Goal: Task Accomplishment & Management: Use online tool/utility

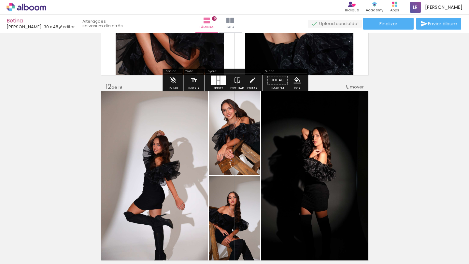
scroll to position [1999, 0]
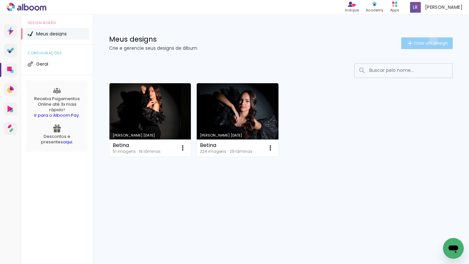
click at [432, 41] on span "Criar um design" at bounding box center [431, 43] width 34 height 4
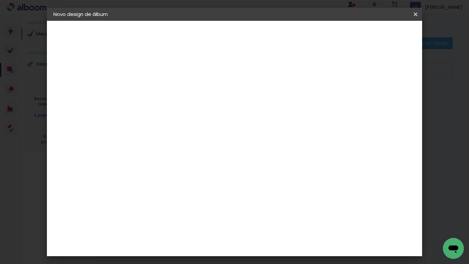
click at [162, 93] on paper-input-container "Título do álbum" at bounding box center [160, 87] width 5 height 17
type input "Daniella Paiva 15"
type paper-input "Daniella Paiva 15"
click at [0, 0] on slot "Avançar" at bounding box center [0, 0] width 0 height 0
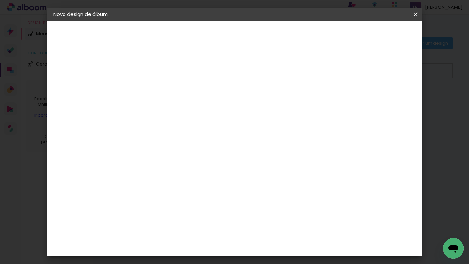
click at [199, 261] on div "[PERSON_NAME]" at bounding box center [177, 263] width 43 height 5
click at [0, 0] on slot "Avançar" at bounding box center [0, 0] width 0 height 0
click at [193, 109] on iron-icon at bounding box center [189, 113] width 8 height 8
click at [323, 109] on paper-item "Encadernados" at bounding box center [277, 108] width 130 height 13
type input "Encadernados"
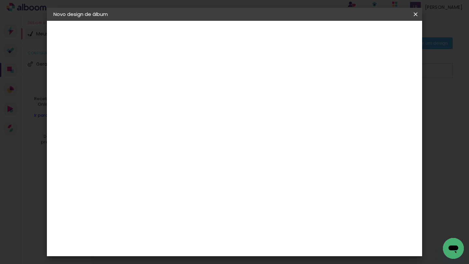
scroll to position [253, 0]
click at [228, 250] on span "24 × 30 cm" at bounding box center [216, 256] width 24 height 13
click at [0, 0] on slot "Avançar" at bounding box center [0, 0] width 0 height 0
click at [364, 54] on header "Revisão Verifique as configurações do seu álbum. Voltar Iniciar design" at bounding box center [247, 38] width 232 height 34
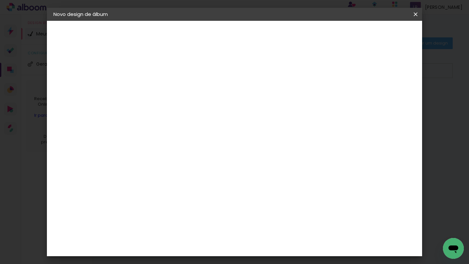
click at [311, 55] on div at bounding box center [308, 56] width 6 height 6
type paper-checkbox "on"
click at [348, 36] on span "Iniciar design" at bounding box center [333, 34] width 30 height 5
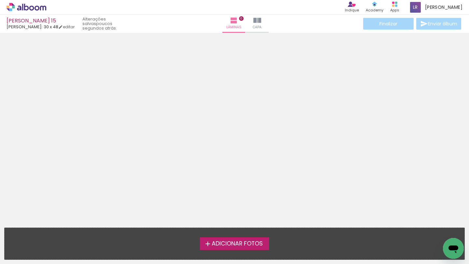
click at [238, 246] on span "Adicionar Fotos" at bounding box center [237, 244] width 51 height 6
click at [0, 0] on input "file" at bounding box center [0, 0] width 0 height 0
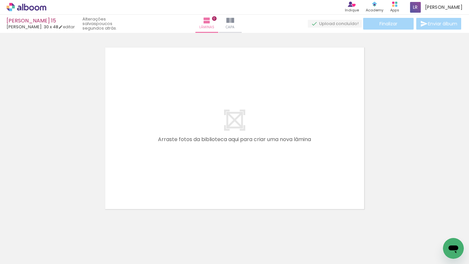
click at [62, 242] on div at bounding box center [64, 242] width 21 height 32
click at [68, 236] on div at bounding box center [64, 242] width 21 height 32
click at [95, 240] on div at bounding box center [101, 242] width 21 height 32
click at [66, 246] on div at bounding box center [64, 242] width 21 height 32
click at [105, 249] on div at bounding box center [101, 242] width 21 height 32
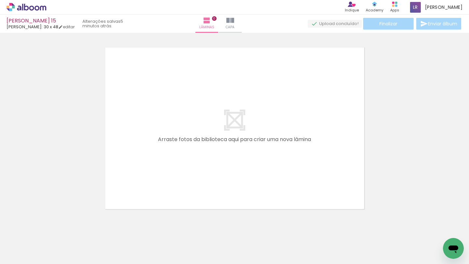
click at [137, 247] on div at bounding box center [137, 242] width 21 height 32
click at [182, 248] on div at bounding box center [174, 242] width 21 height 32
click at [21, 255] on span "Adicionar Fotos" at bounding box center [23, 255] width 20 height 7
click at [0, 0] on input "file" at bounding box center [0, 0] width 0 height 0
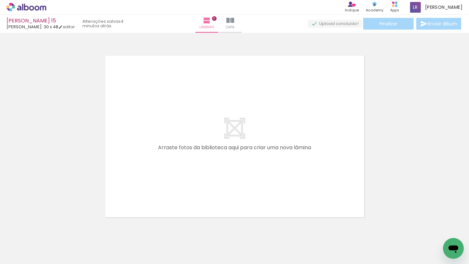
scroll to position [0, 0]
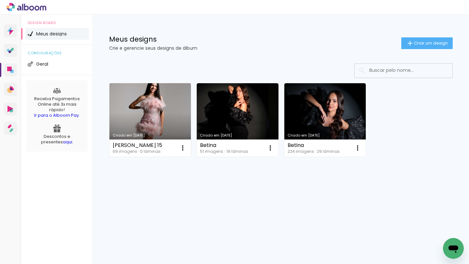
click at [148, 115] on link "Criado em 23/09/25" at bounding box center [149, 120] width 81 height 74
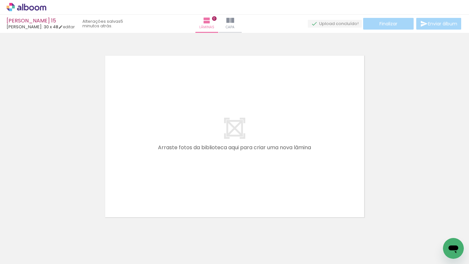
click at [29, 255] on span "Adicionar Fotos" at bounding box center [23, 255] width 20 height 7
click at [0, 0] on input "file" at bounding box center [0, 0] width 0 height 0
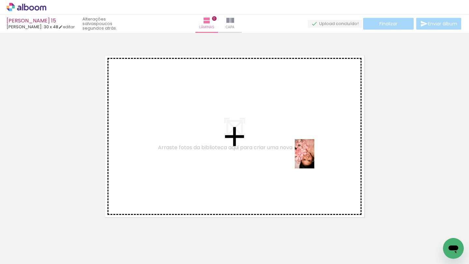
drag, startPoint x: 323, startPoint y: 246, endPoint x: 314, endPoint y: 159, distance: 87.7
click at [314, 159] on quentale-workspace at bounding box center [234, 132] width 469 height 264
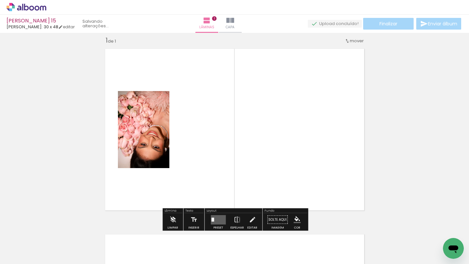
scroll to position [8, 0]
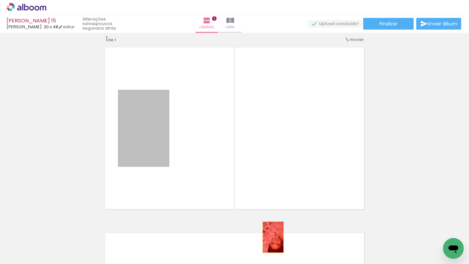
drag, startPoint x: 155, startPoint y: 147, endPoint x: 277, endPoint y: 241, distance: 154.6
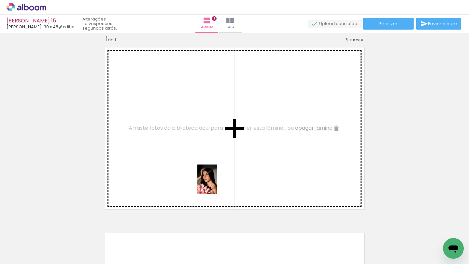
drag, startPoint x: 211, startPoint y: 243, endPoint x: 230, endPoint y: 144, distance: 101.1
click at [230, 144] on quentale-workspace at bounding box center [234, 132] width 469 height 264
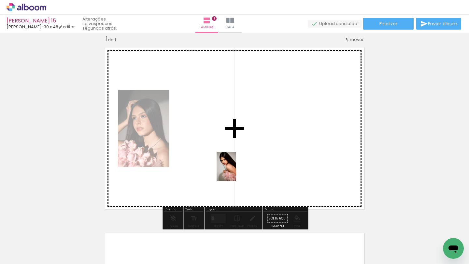
drag, startPoint x: 352, startPoint y: 244, endPoint x: 231, endPoint y: 169, distance: 142.6
click at [231, 169] on quentale-workspace at bounding box center [234, 132] width 469 height 264
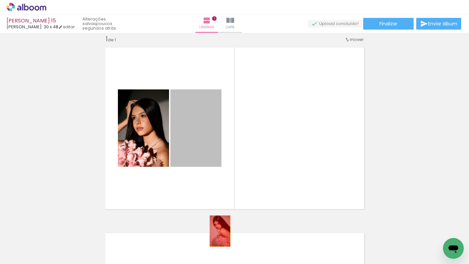
drag, startPoint x: 198, startPoint y: 142, endPoint x: 226, endPoint y: 264, distance: 124.4
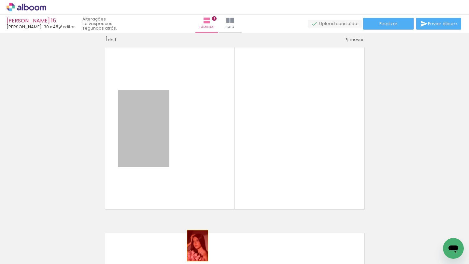
drag, startPoint x: 156, startPoint y: 148, endPoint x: 199, endPoint y: 248, distance: 108.6
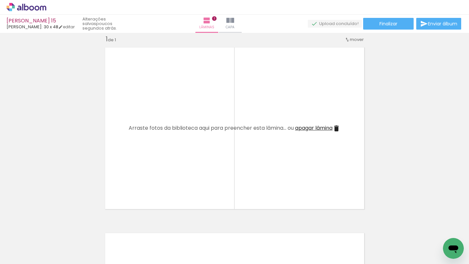
scroll to position [0, 620]
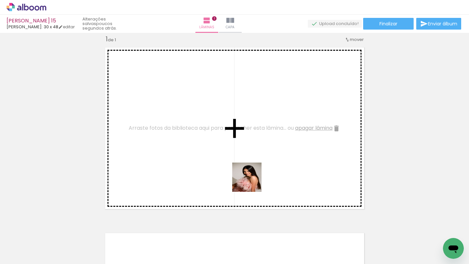
drag, startPoint x: 251, startPoint y: 247, endPoint x: 250, endPoint y: 161, distance: 86.3
click at [250, 161] on quentale-workspace at bounding box center [234, 132] width 469 height 264
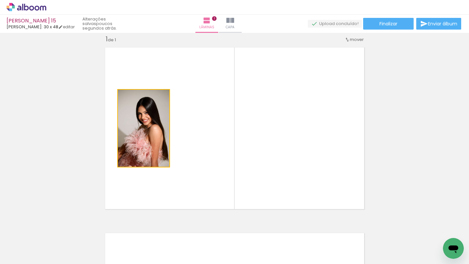
drag, startPoint x: 150, startPoint y: 143, endPoint x: 183, endPoint y: 264, distance: 125.5
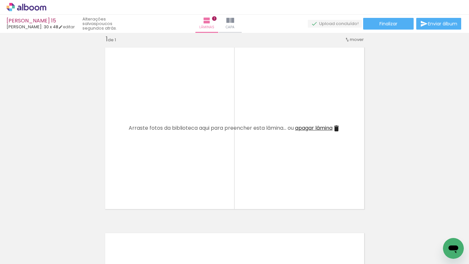
scroll to position [0, 401]
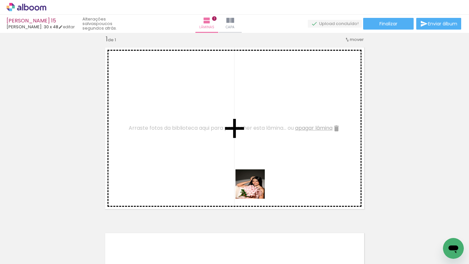
drag, startPoint x: 250, startPoint y: 239, endPoint x: 261, endPoint y: 148, distance: 91.4
click at [261, 148] on quentale-workspace at bounding box center [234, 132] width 469 height 264
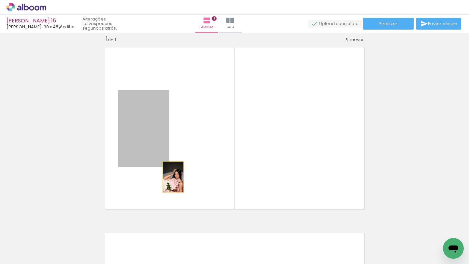
drag, startPoint x: 158, startPoint y: 138, endPoint x: 188, endPoint y: 233, distance: 99.7
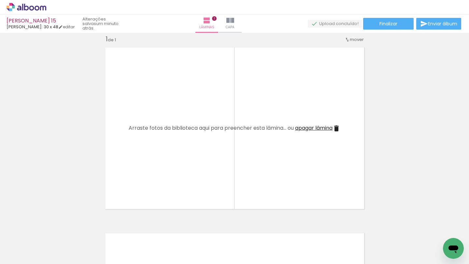
scroll to position [0, 175]
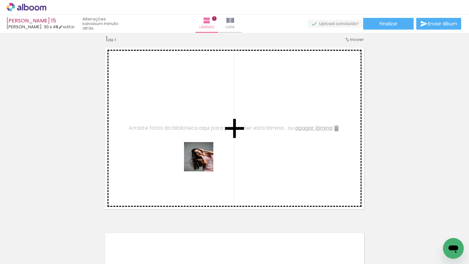
drag, startPoint x: 188, startPoint y: 233, endPoint x: 210, endPoint y: 139, distance: 95.9
click at [210, 140] on quentale-workspace at bounding box center [234, 132] width 469 height 264
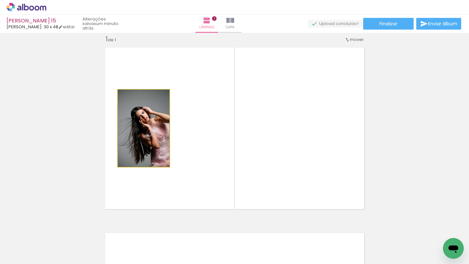
drag, startPoint x: 148, startPoint y: 120, endPoint x: 158, endPoint y: 230, distance: 110.5
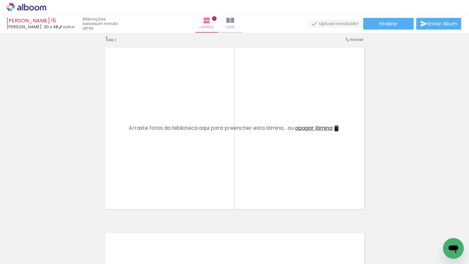
scroll to position [0, 54]
drag, startPoint x: 94, startPoint y: 242, endPoint x: 159, endPoint y: 163, distance: 102.0
click at [159, 163] on quentale-workspace at bounding box center [234, 132] width 469 height 264
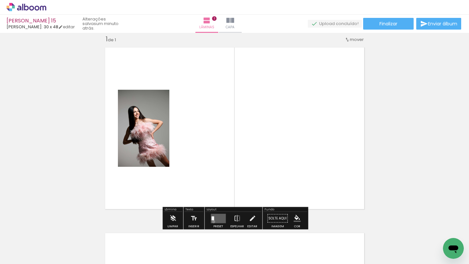
click at [212, 222] on quentale-layouter at bounding box center [218, 218] width 15 height 9
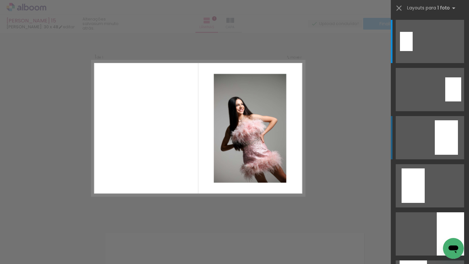
click at [434, 131] on quentale-layouter at bounding box center [429, 137] width 68 height 43
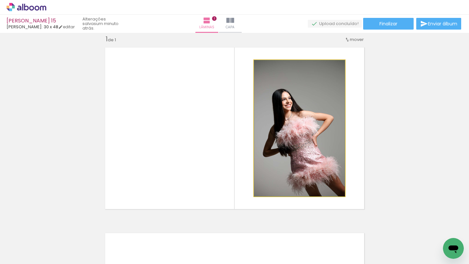
click at [294, 131] on quentale-photo at bounding box center [299, 128] width 91 height 136
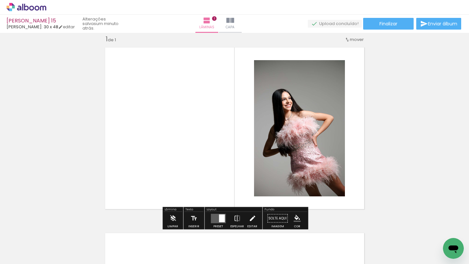
click at [252, 215] on iron-icon at bounding box center [252, 218] width 7 height 13
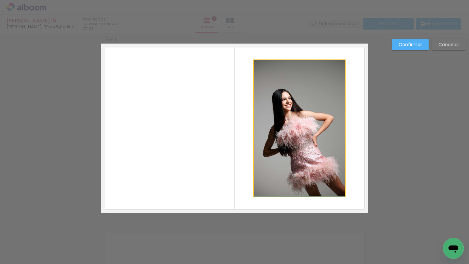
click at [283, 150] on quentale-photo at bounding box center [299, 128] width 91 height 136
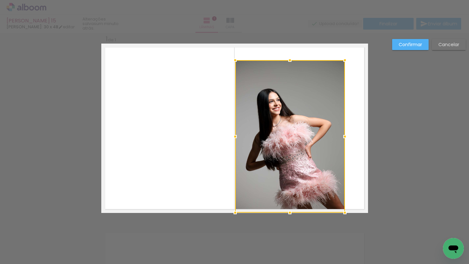
drag, startPoint x: 253, startPoint y: 197, endPoint x: 235, endPoint y: 209, distance: 22.5
click at [235, 209] on div at bounding box center [234, 212] width 13 height 13
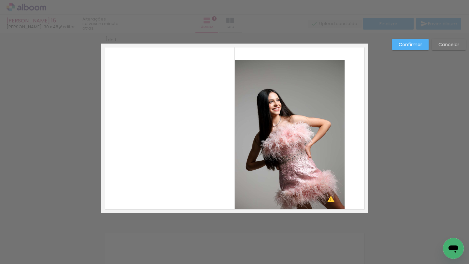
click at [343, 63] on quentale-photo at bounding box center [289, 136] width 109 height 153
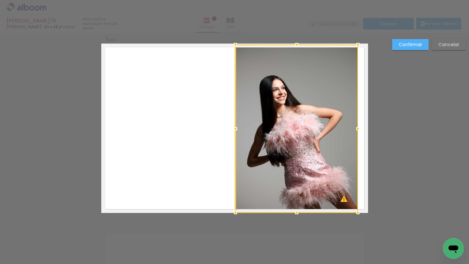
drag, startPoint x: 343, startPoint y: 60, endPoint x: 356, endPoint y: 48, distance: 17.5
click at [356, 48] on div at bounding box center [357, 44] width 13 height 13
click at [314, 129] on div at bounding box center [296, 129] width 122 height 168
click at [395, 45] on paper-button "Confirmar" at bounding box center [410, 44] width 36 height 11
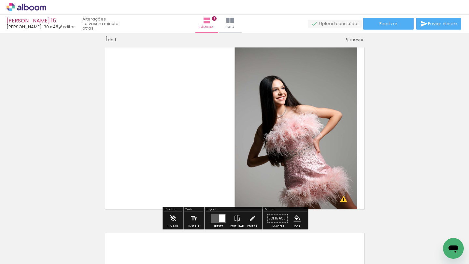
click at [224, 219] on quentale-layouter at bounding box center [218, 218] width 15 height 9
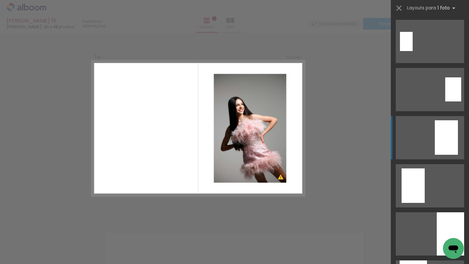
scroll to position [96, 0]
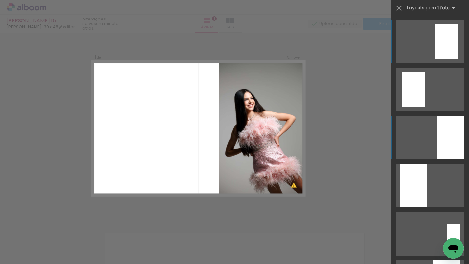
click at [428, 121] on quentale-layouter at bounding box center [429, 137] width 68 height 43
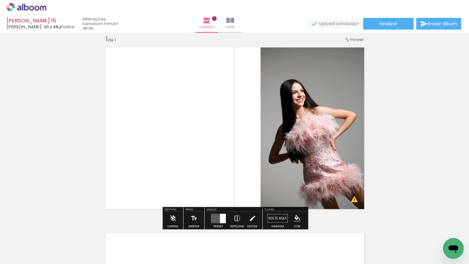
click at [229, 158] on quentale-layouter at bounding box center [234, 129] width 267 height 170
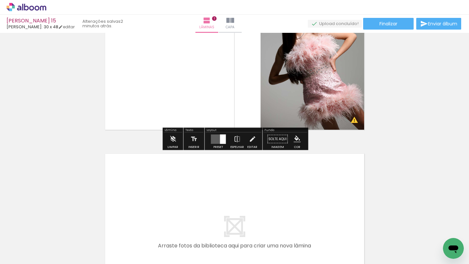
scroll to position [82, 0]
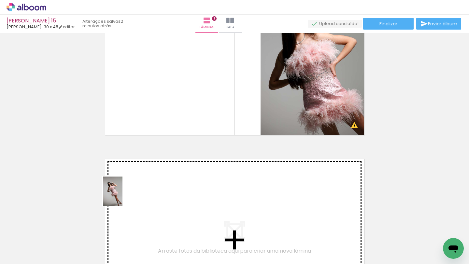
drag, startPoint x: 57, startPoint y: 238, endPoint x: 136, endPoint y: 191, distance: 92.3
click at [136, 191] on quentale-workspace at bounding box center [234, 132] width 469 height 264
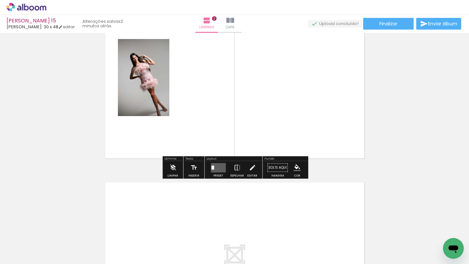
scroll to position [247, 0]
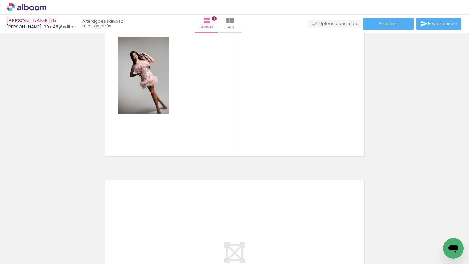
click at [121, 251] on div at bounding box center [120, 242] width 21 height 32
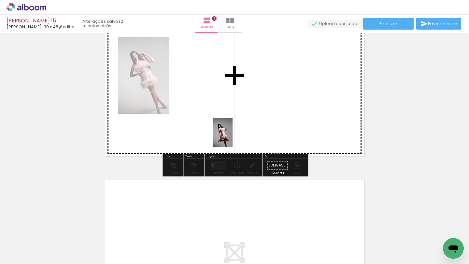
drag, startPoint x: 121, startPoint y: 251, endPoint x: 232, endPoint y: 137, distance: 159.0
click at [232, 137] on quentale-workspace at bounding box center [234, 132] width 469 height 264
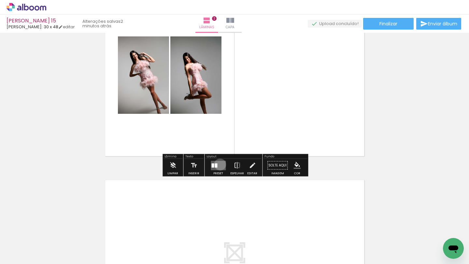
click at [218, 164] on quentale-layouter at bounding box center [218, 165] width 15 height 9
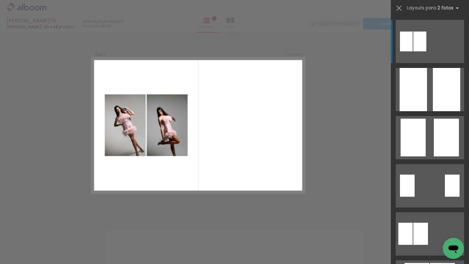
scroll to position [194, 0]
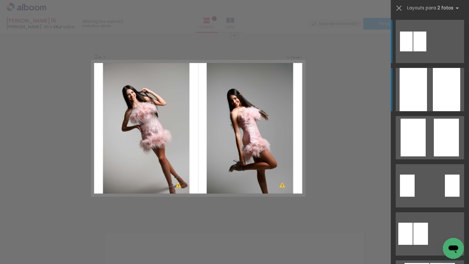
click at [428, 88] on quentale-layouter at bounding box center [429, 89] width 68 height 43
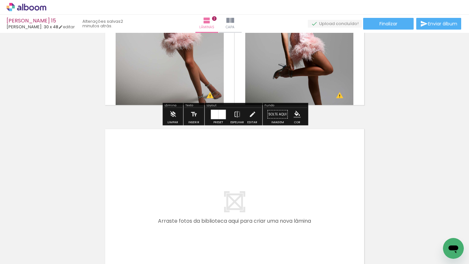
scroll to position [300, 0]
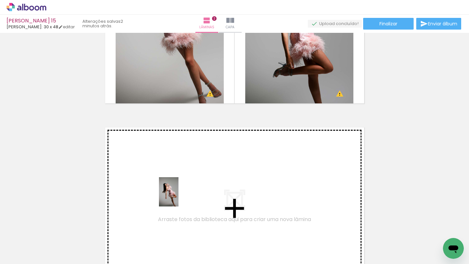
drag, startPoint x: 165, startPoint y: 244, endPoint x: 178, endPoint y: 197, distance: 49.3
click at [178, 197] on quentale-workspace at bounding box center [234, 132] width 469 height 264
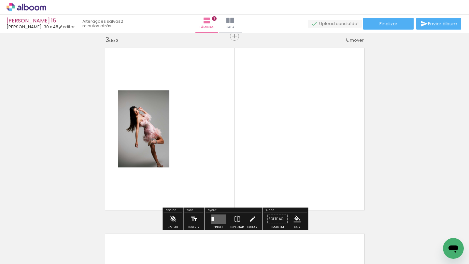
scroll to position [380, 0]
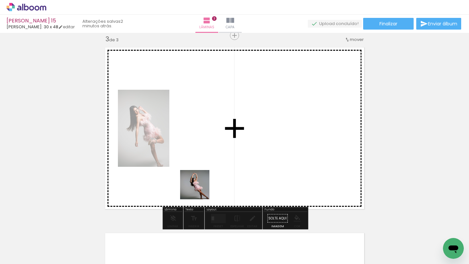
drag, startPoint x: 196, startPoint y: 237, endPoint x: 201, endPoint y: 174, distance: 62.7
click at [201, 174] on quentale-workspace at bounding box center [234, 132] width 469 height 264
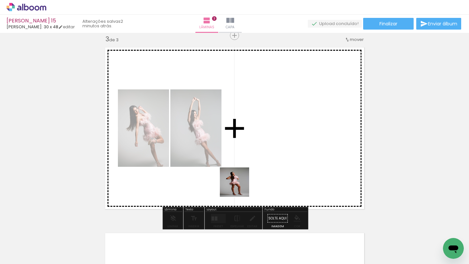
drag, startPoint x: 232, startPoint y: 249, endPoint x: 248, endPoint y: 169, distance: 82.0
click at [248, 169] on quentale-workspace at bounding box center [234, 132] width 469 height 264
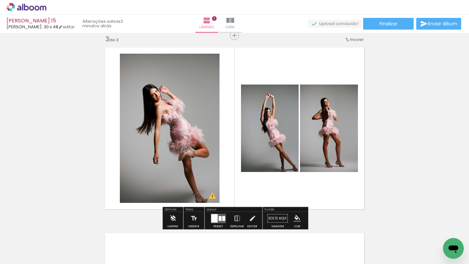
click at [218, 216] on div at bounding box center [219, 218] width 3 height 5
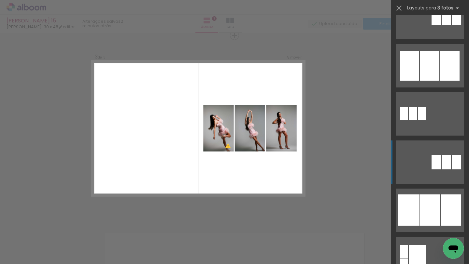
scroll to position [363, 0]
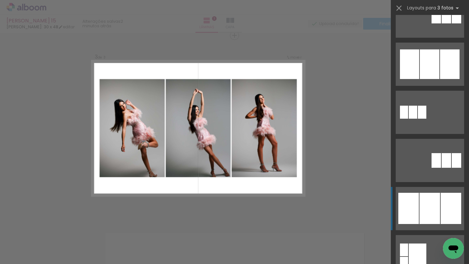
click at [414, 199] on div at bounding box center [408, 208] width 21 height 31
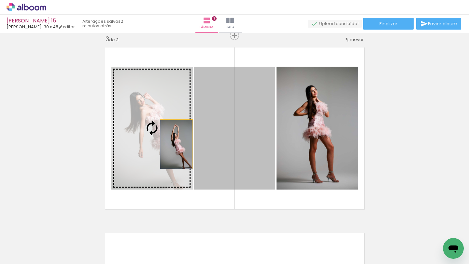
drag, startPoint x: 265, startPoint y: 147, endPoint x: 171, endPoint y: 144, distance: 94.8
click at [0, 0] on slot at bounding box center [0, 0] width 0 height 0
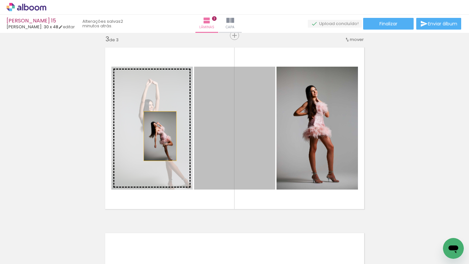
drag, startPoint x: 223, startPoint y: 139, endPoint x: 160, endPoint y: 136, distance: 63.2
click at [0, 0] on slot at bounding box center [0, 0] width 0 height 0
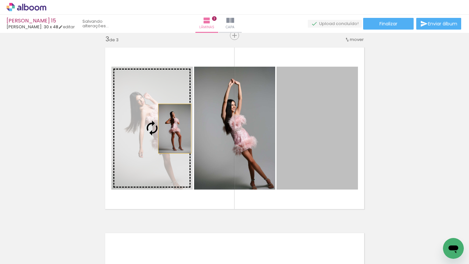
drag, startPoint x: 306, startPoint y: 121, endPoint x: 174, endPoint y: 128, distance: 131.7
click at [0, 0] on slot at bounding box center [0, 0] width 0 height 0
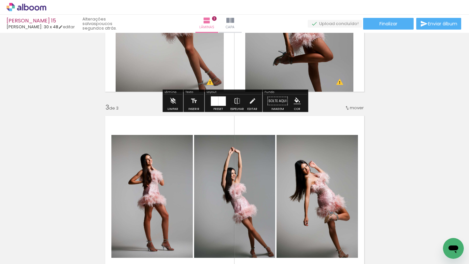
scroll to position [312, 0]
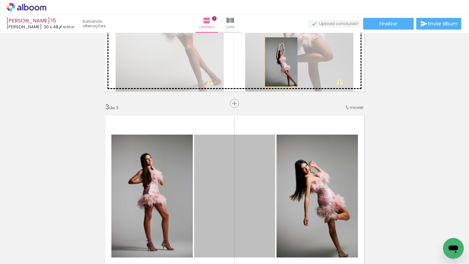
drag, startPoint x: 244, startPoint y: 171, endPoint x: 281, endPoint y: 62, distance: 114.9
click at [281, 62] on div "Inserir lâmina 1 de 3 Inserir lâmina 2 de 3 Inserir lâmina 3 de 3 O Designbox p…" at bounding box center [234, 95] width 469 height 744
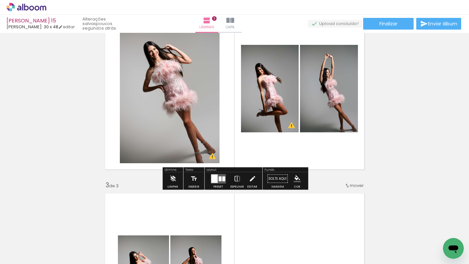
scroll to position [229, 0]
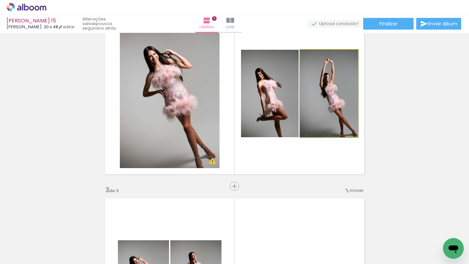
drag, startPoint x: 329, startPoint y: 103, endPoint x: 332, endPoint y: 101, distance: 3.5
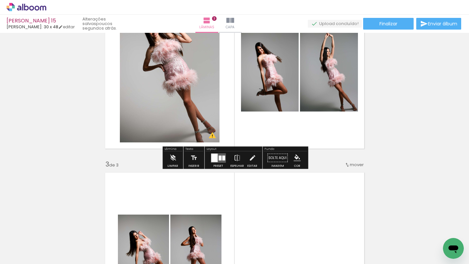
scroll to position [251, 0]
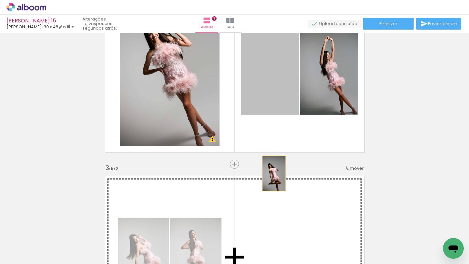
drag, startPoint x: 281, startPoint y: 73, endPoint x: 274, endPoint y: 173, distance: 101.1
click at [274, 173] on div "Inserir lâmina 1 de 3 Inserir lâmina 2 de 3 Inserir lâmina 3 de 3 O Designbox p…" at bounding box center [234, 156] width 469 height 744
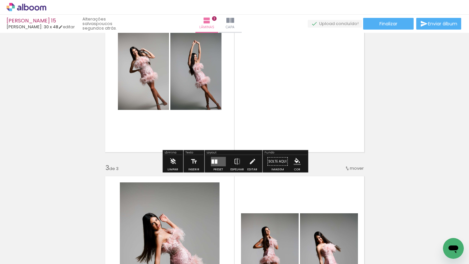
click at [215, 165] on quentale-layouter at bounding box center [218, 161] width 15 height 9
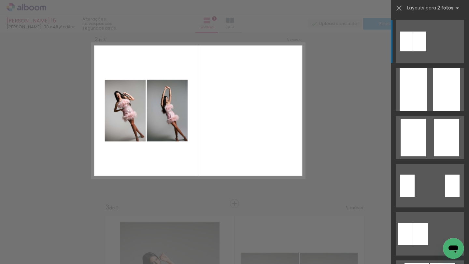
scroll to position [194, 0]
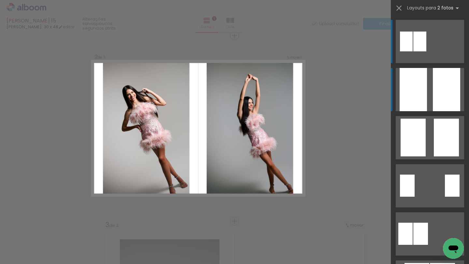
click at [422, 95] on div at bounding box center [412, 89] width 27 height 43
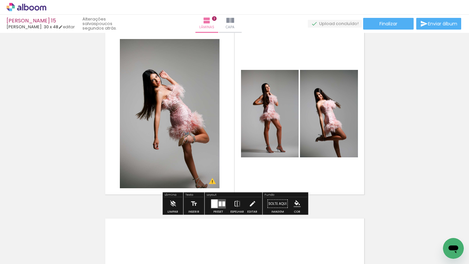
scroll to position [401, 0]
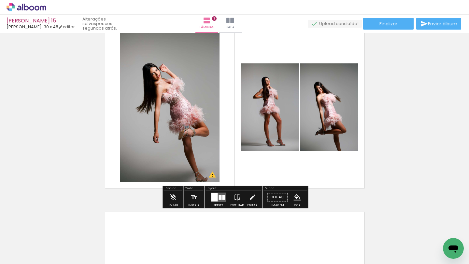
click at [218, 196] on div at bounding box center [219, 197] width 3 height 5
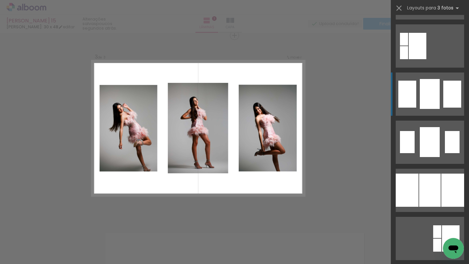
scroll to position [593, 0]
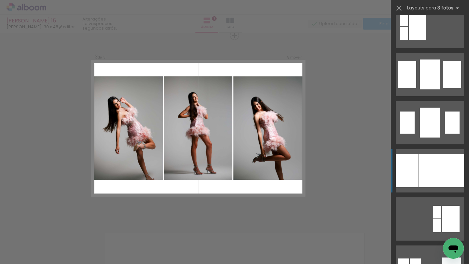
click at [419, 166] on div at bounding box center [429, 170] width 21 height 33
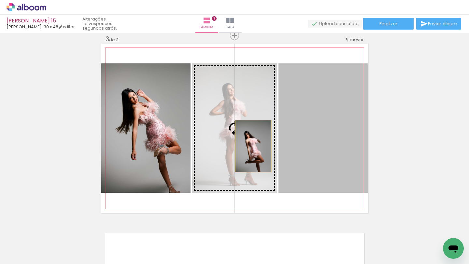
drag, startPoint x: 341, startPoint y: 145, endPoint x: 220, endPoint y: 150, distance: 121.2
click at [0, 0] on slot at bounding box center [0, 0] width 0 height 0
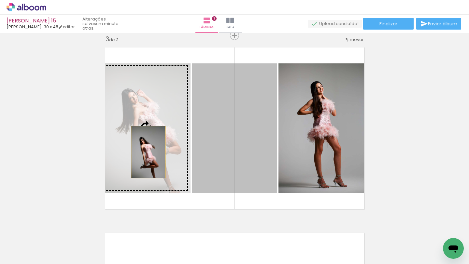
drag, startPoint x: 220, startPoint y: 150, endPoint x: 145, endPoint y: 150, distance: 74.9
click at [0, 0] on slot at bounding box center [0, 0] width 0 height 0
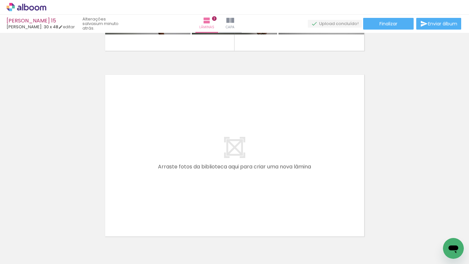
scroll to position [0, 139]
drag, startPoint x: 189, startPoint y: 246, endPoint x: 186, endPoint y: 177, distance: 69.1
click at [186, 177] on quentale-workspace at bounding box center [234, 132] width 469 height 264
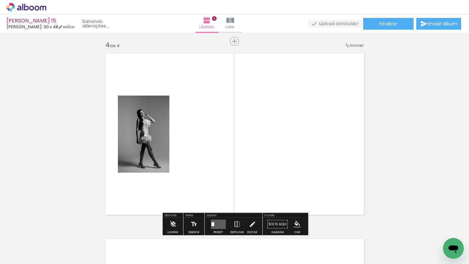
scroll to position [566, 0]
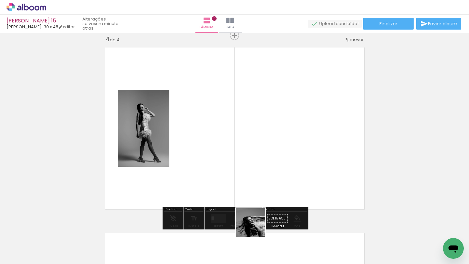
drag, startPoint x: 255, startPoint y: 246, endPoint x: 241, endPoint y: 159, distance: 88.4
click at [241, 159] on quentale-workspace at bounding box center [234, 132] width 469 height 264
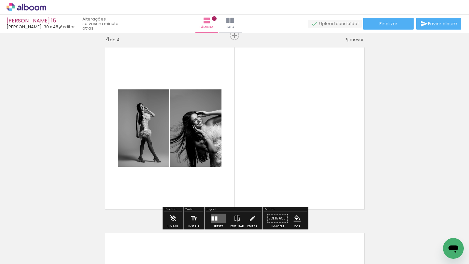
click at [310, 158] on quentale-workspace at bounding box center [234, 132] width 469 height 264
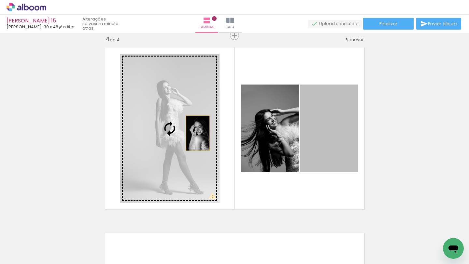
drag, startPoint x: 320, startPoint y: 126, endPoint x: 190, endPoint y: 134, distance: 129.8
click at [0, 0] on slot at bounding box center [0, 0] width 0 height 0
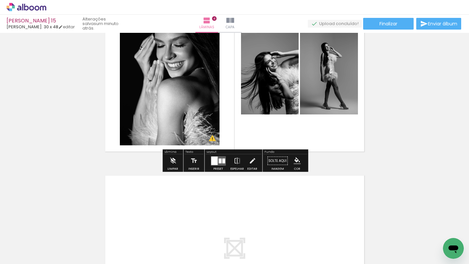
scroll to position [628, 0]
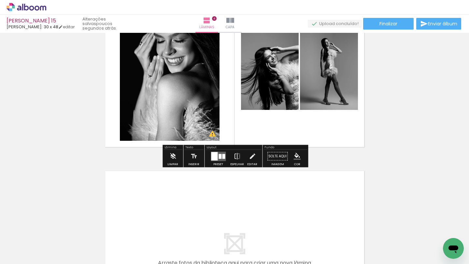
click at [28, 255] on span "Adicionar Fotos" at bounding box center [23, 255] width 20 height 7
click at [0, 0] on input "file" at bounding box center [0, 0] width 0 height 0
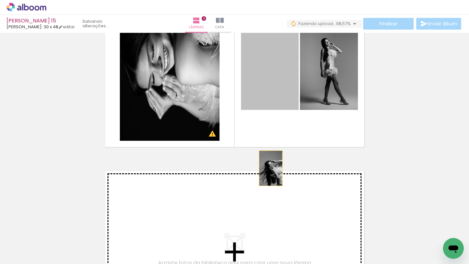
drag, startPoint x: 284, startPoint y: 87, endPoint x: 266, endPoint y: 171, distance: 85.3
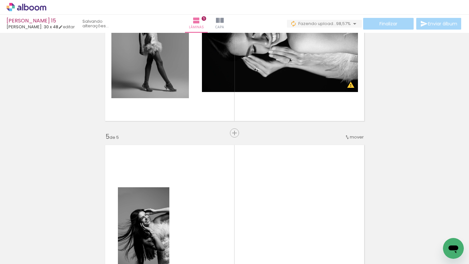
scroll to position [655, 0]
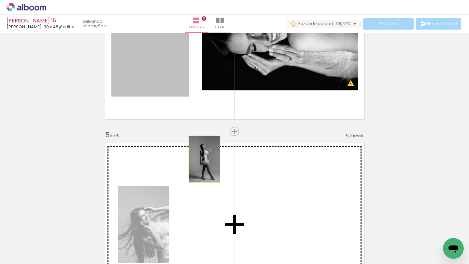
drag, startPoint x: 158, startPoint y: 74, endPoint x: 223, endPoint y: 165, distance: 111.8
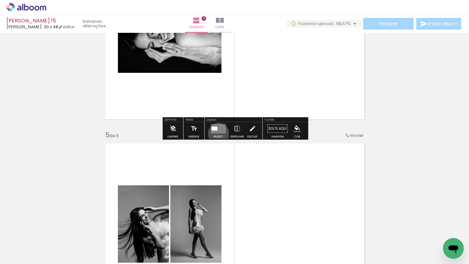
click at [217, 133] on div at bounding box center [218, 128] width 18 height 13
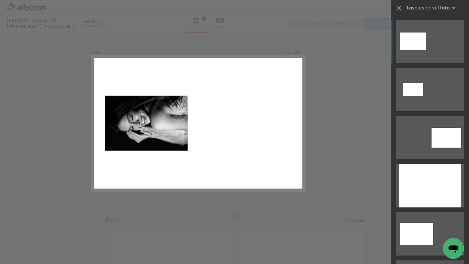
scroll to position [566, 0]
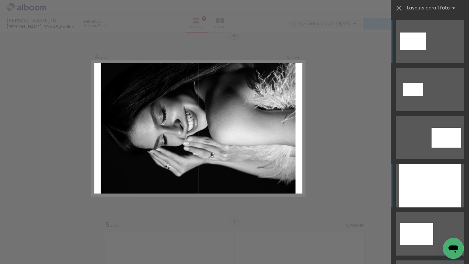
click at [413, 179] on div at bounding box center [430, 185] width 62 height 43
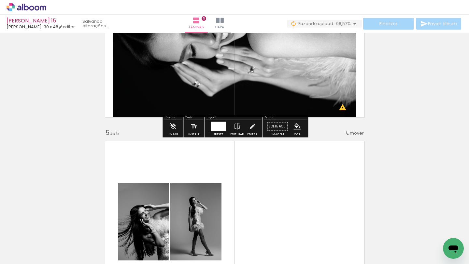
scroll to position [667, 0]
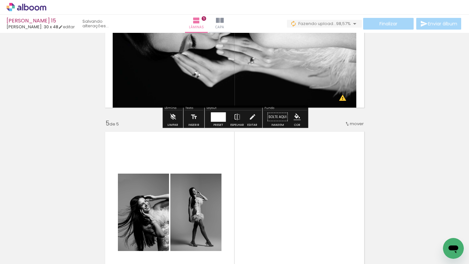
click at [219, 113] on div at bounding box center [218, 116] width 15 height 9
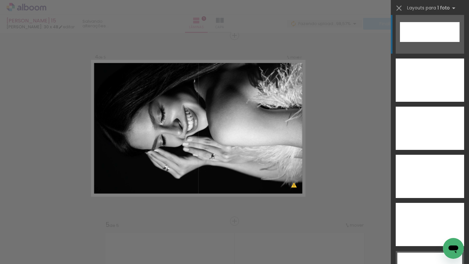
scroll to position [2368, 0]
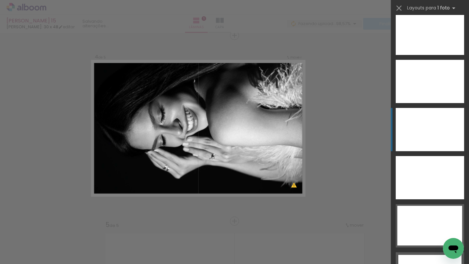
click at [422, 127] on div at bounding box center [429, 129] width 68 height 43
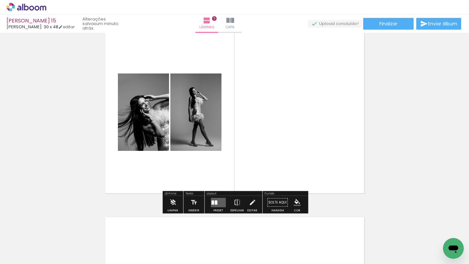
scroll to position [785, 0]
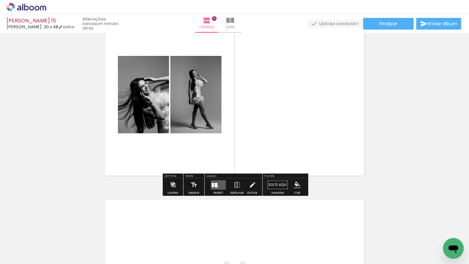
click at [215, 186] on div at bounding box center [215, 185] width 3 height 4
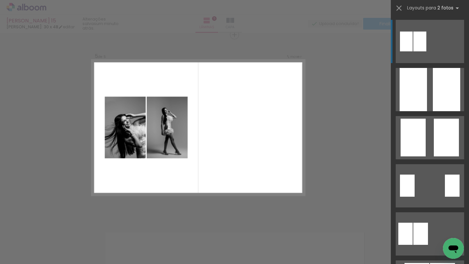
scroll to position [751, 0]
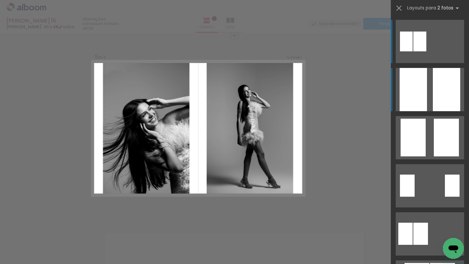
click at [422, 103] on div at bounding box center [412, 89] width 27 height 43
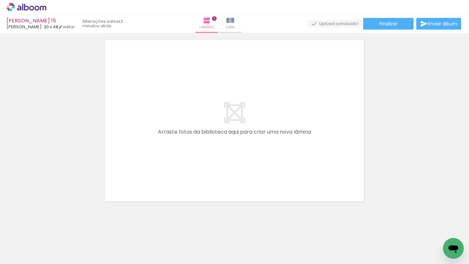
scroll to position [950, 0]
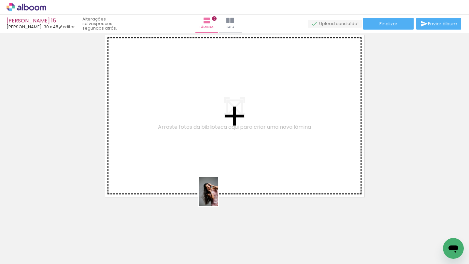
drag, startPoint x: 221, startPoint y: 242, endPoint x: 211, endPoint y: 175, distance: 67.7
click at [211, 175] on quentale-workspace at bounding box center [234, 132] width 469 height 264
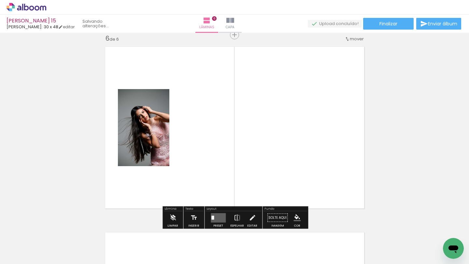
scroll to position [937, 0]
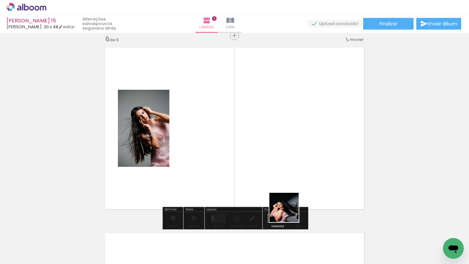
drag, startPoint x: 289, startPoint y: 250, endPoint x: 282, endPoint y: 167, distance: 83.3
click at [282, 167] on quentale-workspace at bounding box center [234, 132] width 469 height 264
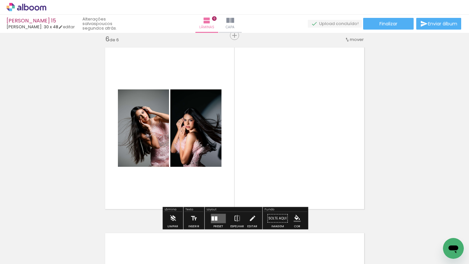
click at [219, 219] on quentale-layouter at bounding box center [218, 218] width 15 height 9
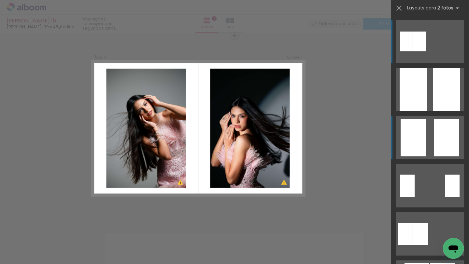
click at [430, 142] on quentale-layouter at bounding box center [429, 137] width 68 height 43
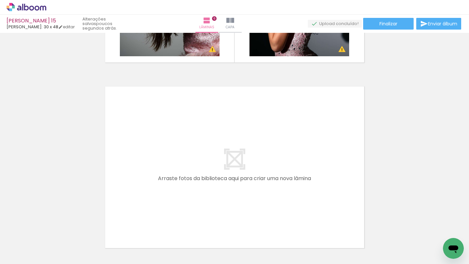
scroll to position [0, 383]
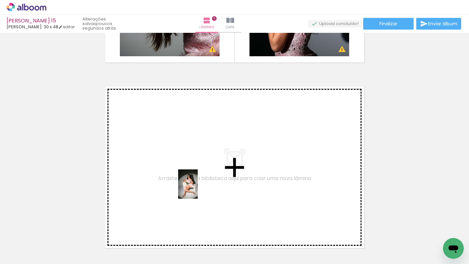
drag, startPoint x: 231, startPoint y: 248, endPoint x: 194, endPoint y: 187, distance: 71.6
click at [194, 187] on quentale-workspace at bounding box center [234, 132] width 469 height 264
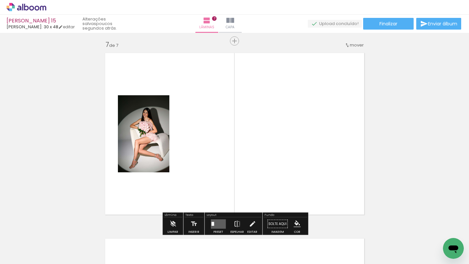
scroll to position [1123, 0]
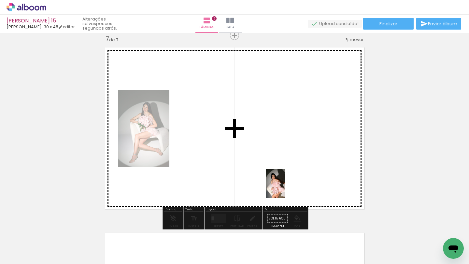
drag, startPoint x: 344, startPoint y: 249, endPoint x: 278, endPoint y: 185, distance: 92.1
click at [278, 185] on quentale-workspace at bounding box center [234, 132] width 469 height 264
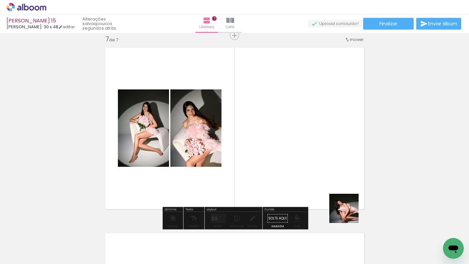
drag, startPoint x: 377, startPoint y: 247, endPoint x: 322, endPoint y: 190, distance: 79.2
click at [322, 191] on quentale-workspace at bounding box center [234, 132] width 469 height 264
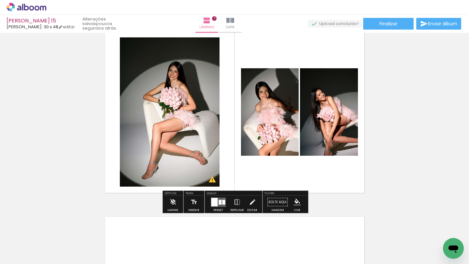
scroll to position [1141, 0]
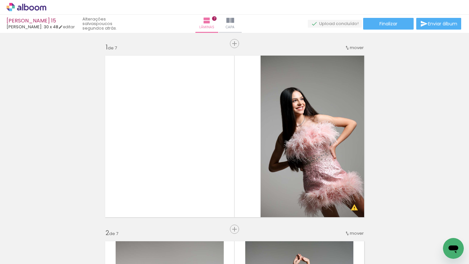
scroll to position [0, 383]
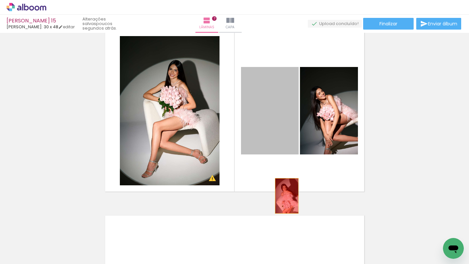
drag, startPoint x: 283, startPoint y: 111, endPoint x: 288, endPoint y: 203, distance: 92.9
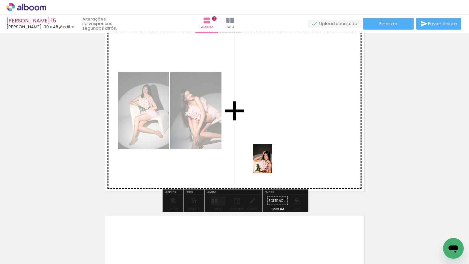
drag, startPoint x: 277, startPoint y: 241, endPoint x: 273, endPoint y: 151, distance: 89.6
click at [273, 151] on quentale-workspace at bounding box center [234, 132] width 469 height 264
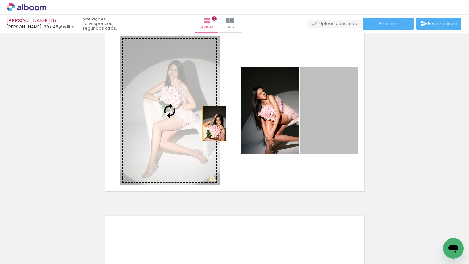
drag, startPoint x: 327, startPoint y: 129, endPoint x: 213, endPoint y: 123, distance: 114.0
click at [0, 0] on slot at bounding box center [0, 0] width 0 height 0
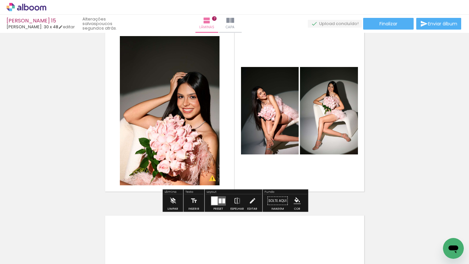
click at [216, 196] on quentale-layouter at bounding box center [218, 200] width 15 height 9
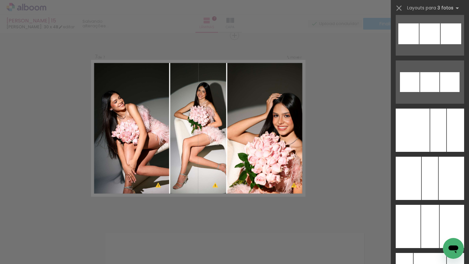
scroll to position [3619, 0]
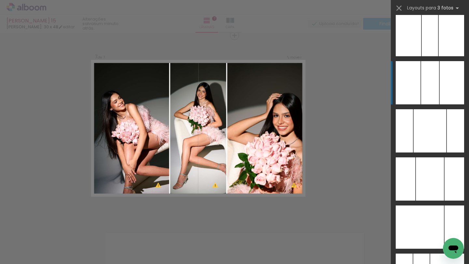
click at [437, 98] on div at bounding box center [430, 82] width 18 height 43
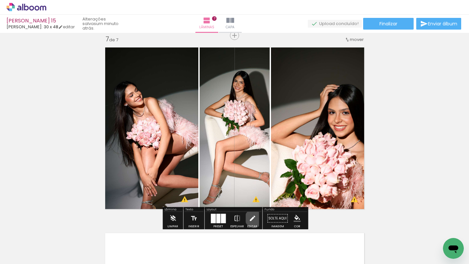
click at [252, 218] on iron-icon at bounding box center [252, 218] width 7 height 13
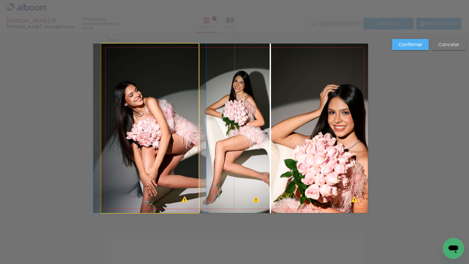
click at [178, 149] on quentale-photo at bounding box center [149, 129] width 97 height 170
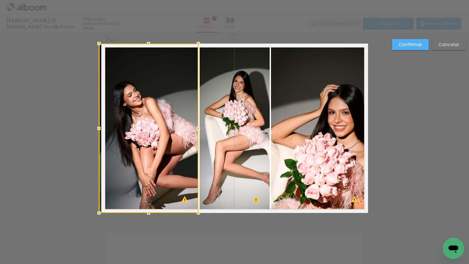
drag, startPoint x: 103, startPoint y: 128, endPoint x: 95, endPoint y: 127, distance: 7.9
click at [95, 127] on div at bounding box center [98, 128] width 13 height 13
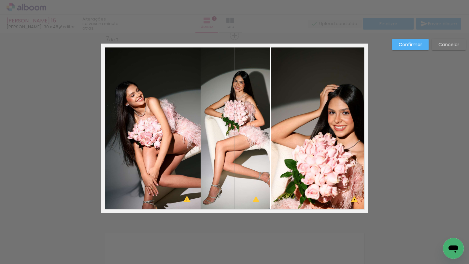
click at [185, 124] on quentale-photo at bounding box center [150, 128] width 99 height 169
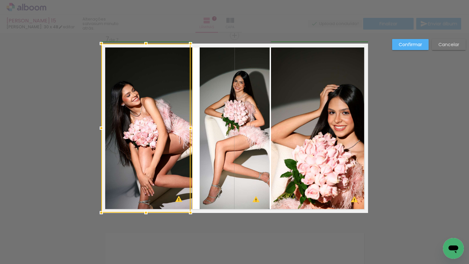
click at [195, 128] on div at bounding box center [190, 128] width 13 height 13
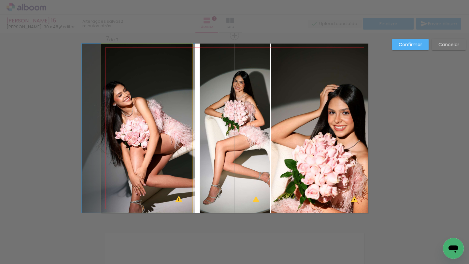
drag, startPoint x: 146, startPoint y: 139, endPoint x: 138, endPoint y: 138, distance: 8.6
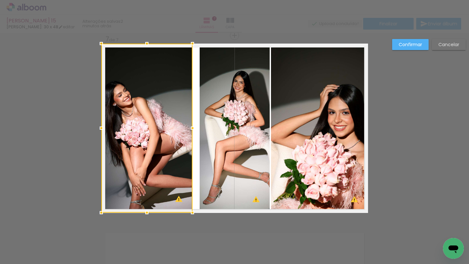
click at [221, 126] on quentale-photo at bounding box center [234, 129] width 70 height 170
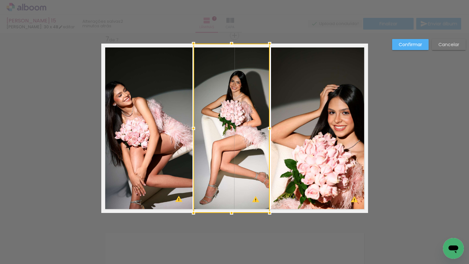
drag, startPoint x: 199, startPoint y: 129, endPoint x: 194, endPoint y: 128, distance: 5.2
click at [194, 128] on div at bounding box center [193, 128] width 13 height 13
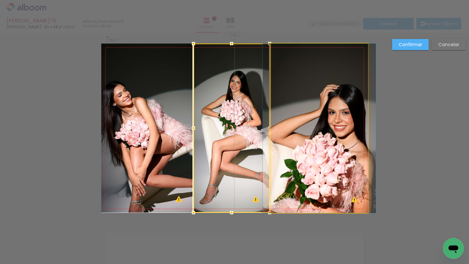
click at [309, 212] on quentale-photo at bounding box center [319, 129] width 97 height 170
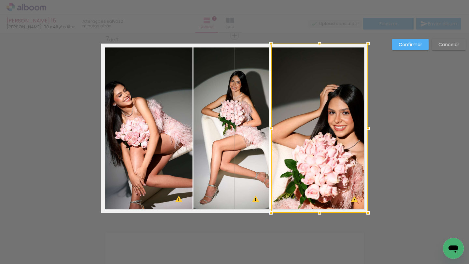
click at [0, 0] on slot "Confirmar" at bounding box center [0, 0] width 0 height 0
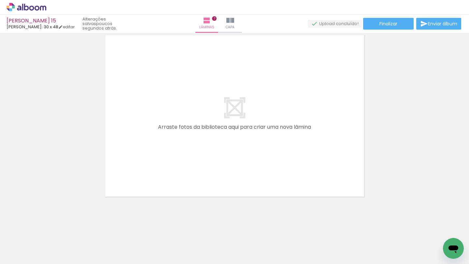
scroll to position [0, 543]
drag, startPoint x: 144, startPoint y: 245, endPoint x: 167, endPoint y: 153, distance: 94.3
click at [167, 153] on quentale-workspace at bounding box center [234, 132] width 469 height 264
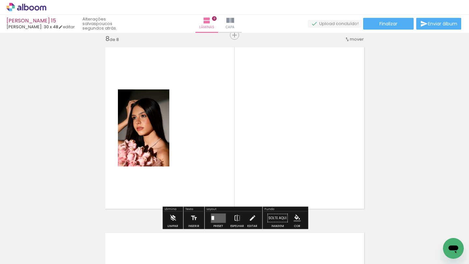
scroll to position [1309, 0]
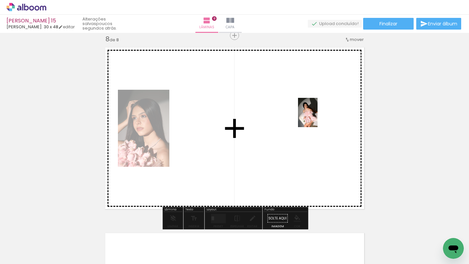
drag, startPoint x: 185, startPoint y: 245, endPoint x: 317, endPoint y: 117, distance: 183.9
click at [317, 117] on quentale-workspace at bounding box center [234, 132] width 469 height 264
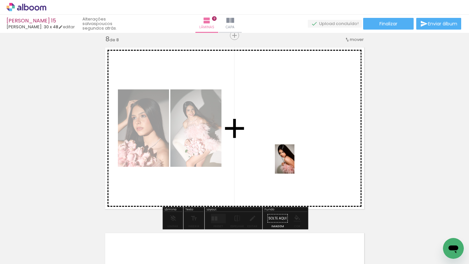
drag, startPoint x: 292, startPoint y: 241, endPoint x: 294, endPoint y: 158, distance: 82.0
click at [294, 158] on quentale-workspace at bounding box center [234, 132] width 469 height 264
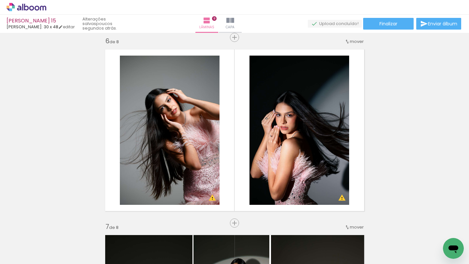
scroll to position [929, 0]
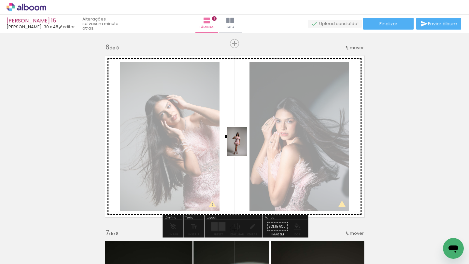
drag, startPoint x: 64, startPoint y: 243, endPoint x: 246, endPoint y: 146, distance: 206.2
click at [246, 146] on quentale-workspace at bounding box center [234, 132] width 469 height 264
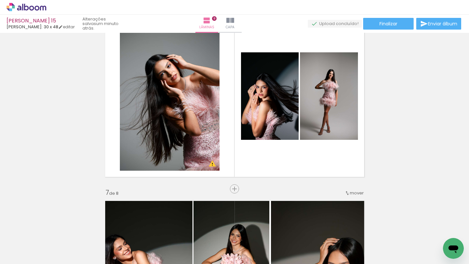
scroll to position [970, 0]
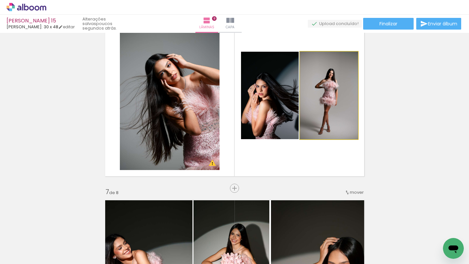
drag, startPoint x: 316, startPoint y: 110, endPoint x: 316, endPoint y: 130, distance: 20.2
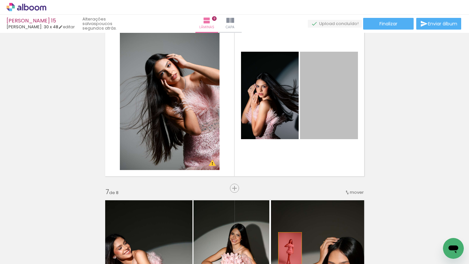
drag, startPoint x: 316, startPoint y: 130, endPoint x: 290, endPoint y: 250, distance: 122.6
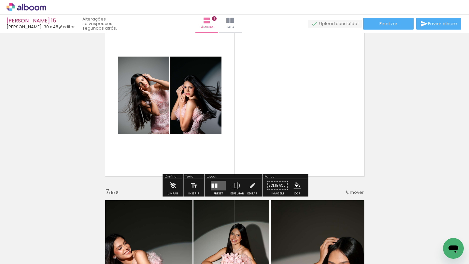
click at [215, 187] on quentale-layouter at bounding box center [218, 185] width 15 height 9
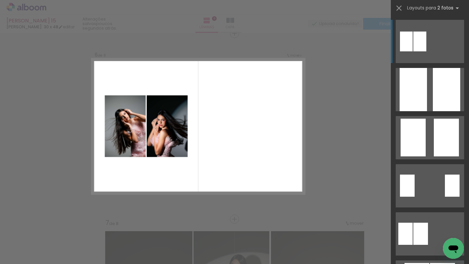
scroll to position [937, 0]
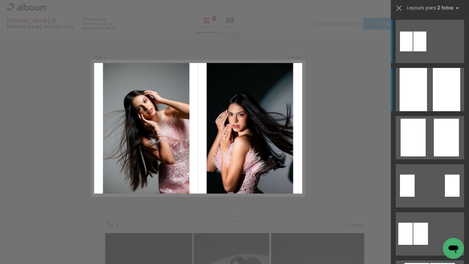
click at [422, 89] on div at bounding box center [412, 89] width 27 height 43
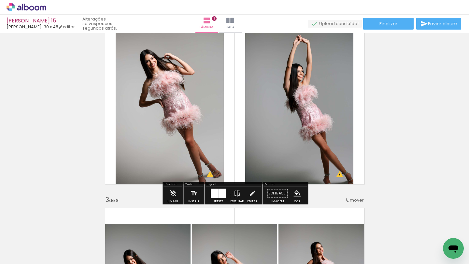
scroll to position [215, 0]
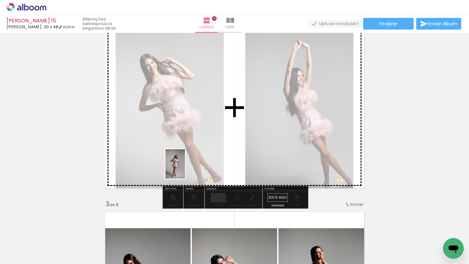
drag, startPoint x: 70, startPoint y: 248, endPoint x: 186, endPoint y: 168, distance: 141.4
click at [186, 168] on quentale-workspace at bounding box center [234, 132] width 469 height 264
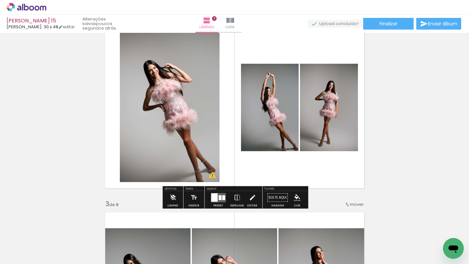
click at [218, 199] on div at bounding box center [219, 197] width 3 height 5
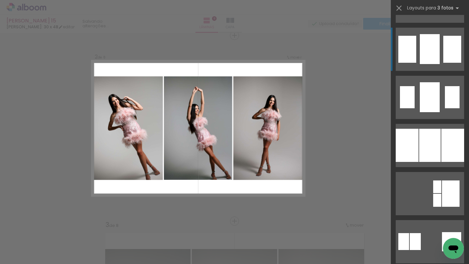
scroll to position [628, 0]
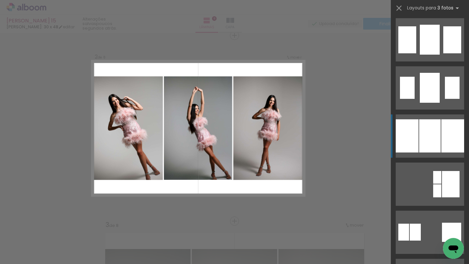
click at [416, 148] on div at bounding box center [406, 135] width 23 height 33
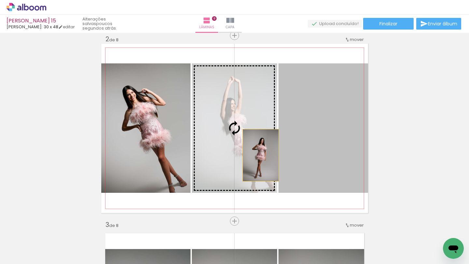
drag, startPoint x: 337, startPoint y: 159, endPoint x: 260, endPoint y: 155, distance: 77.3
click at [0, 0] on slot at bounding box center [0, 0] width 0 height 0
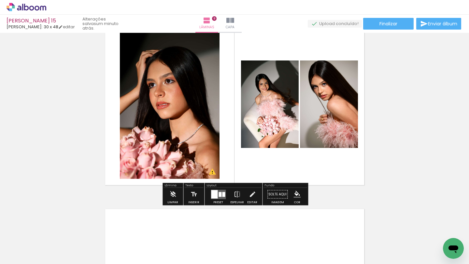
scroll to position [1334, 0]
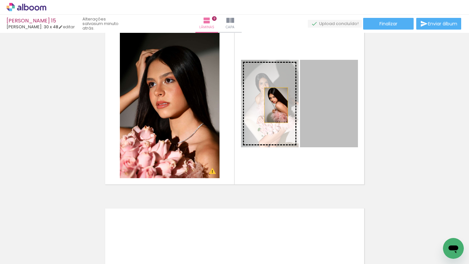
drag, startPoint x: 320, startPoint y: 105, endPoint x: 274, endPoint y: 104, distance: 45.6
click at [0, 0] on slot at bounding box center [0, 0] width 0 height 0
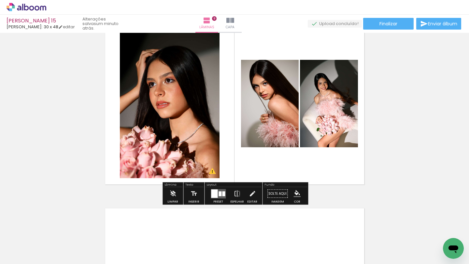
click at [216, 197] on quentale-layouter at bounding box center [218, 193] width 15 height 9
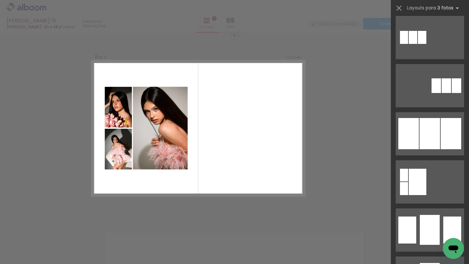
scroll to position [430, 0]
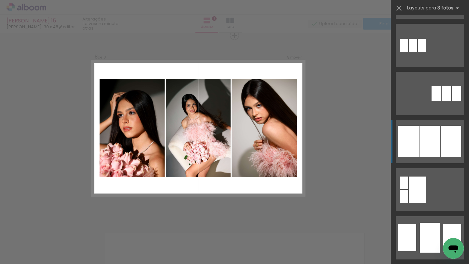
click at [420, 142] on div at bounding box center [429, 141] width 21 height 31
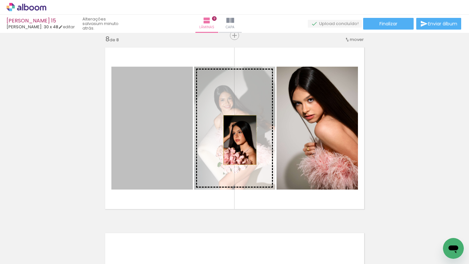
drag, startPoint x: 170, startPoint y: 145, endPoint x: 248, endPoint y: 139, distance: 78.0
click at [0, 0] on slot at bounding box center [0, 0] width 0 height 0
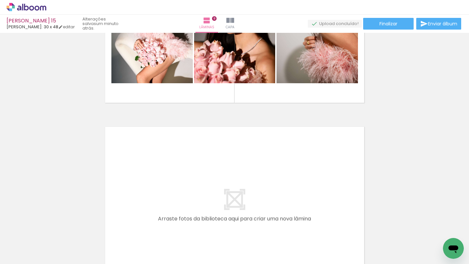
scroll to position [0, 640]
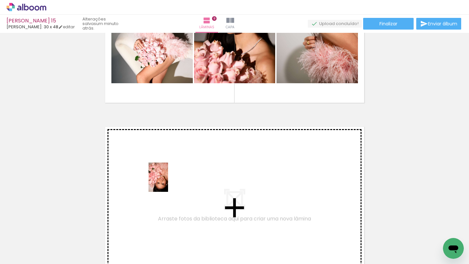
drag, startPoint x: 156, startPoint y: 242, endPoint x: 168, endPoint y: 179, distance: 64.3
click at [168, 179] on quentale-workspace at bounding box center [234, 132] width 469 height 264
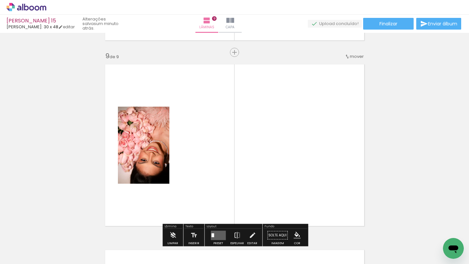
scroll to position [1495, 0]
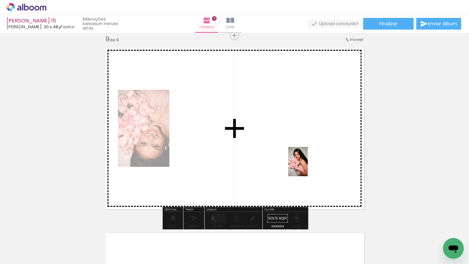
drag, startPoint x: 336, startPoint y: 238, endPoint x: 308, endPoint y: 167, distance: 76.9
click at [308, 167] on quentale-workspace at bounding box center [234, 132] width 469 height 264
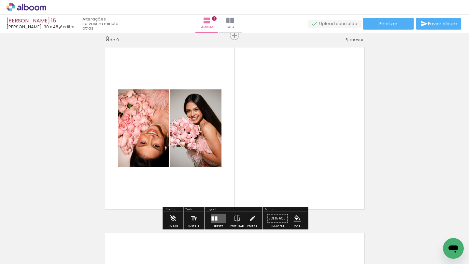
click at [218, 216] on quentale-layouter at bounding box center [218, 218] width 15 height 9
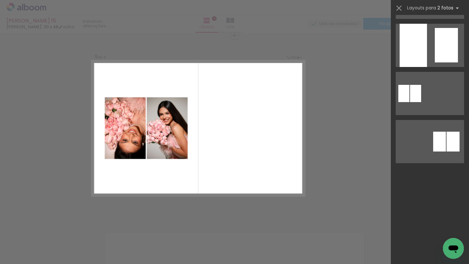
scroll to position [0, 0]
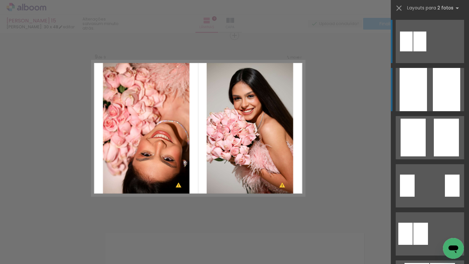
click at [428, 84] on quentale-layouter at bounding box center [429, 89] width 68 height 43
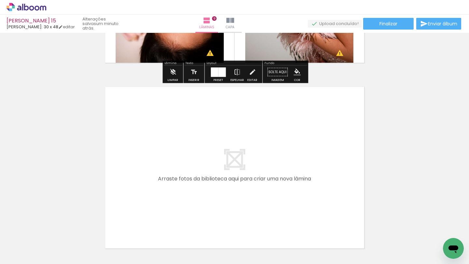
scroll to position [1642, 0]
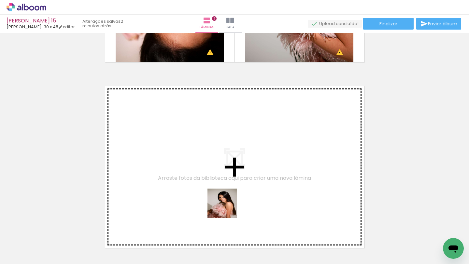
drag, startPoint x: 231, startPoint y: 244, endPoint x: 220, endPoint y: 194, distance: 50.9
click at [220, 194] on quentale-workspace at bounding box center [234, 132] width 469 height 264
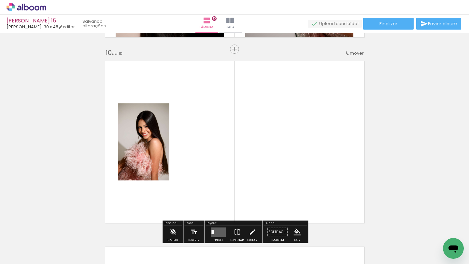
scroll to position [1679, 0]
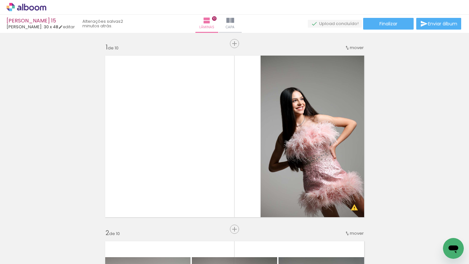
scroll to position [0, 640]
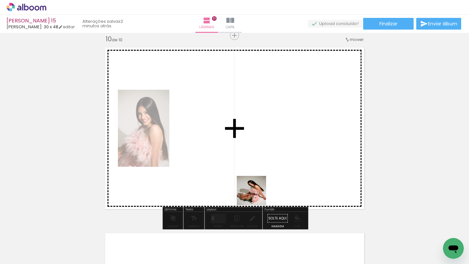
drag, startPoint x: 262, startPoint y: 243, endPoint x: 250, endPoint y: 179, distance: 65.2
click at [250, 179] on quentale-workspace at bounding box center [234, 132] width 469 height 264
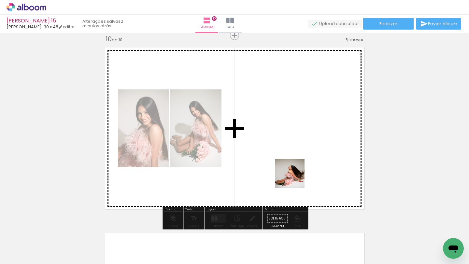
drag, startPoint x: 296, startPoint y: 247, endPoint x: 294, endPoint y: 161, distance: 85.3
click at [294, 164] on quentale-workspace at bounding box center [234, 132] width 469 height 264
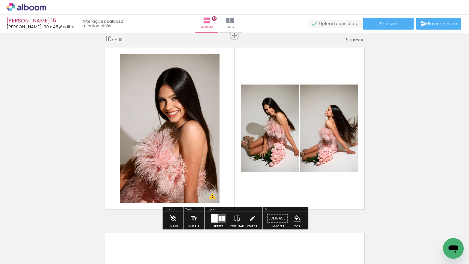
click at [218, 218] on div at bounding box center [219, 218] width 3 height 5
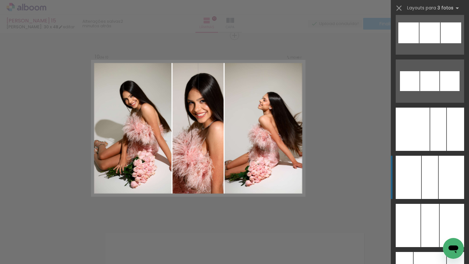
scroll to position [3481, 0]
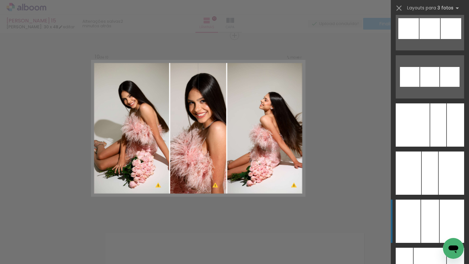
click at [426, 215] on div at bounding box center [430, 221] width 18 height 43
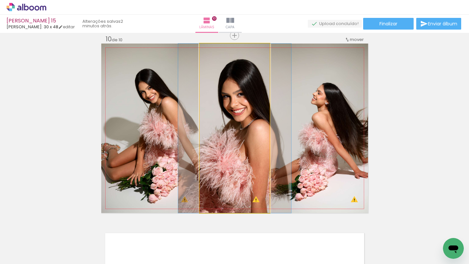
click at [249, 152] on quentale-photo at bounding box center [234, 129] width 70 height 170
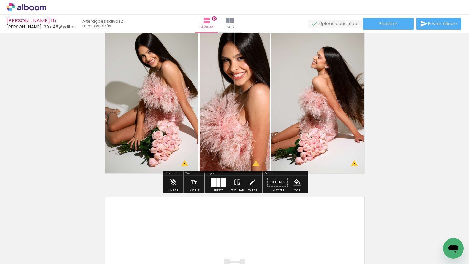
scroll to position [1716, 0]
click at [249, 185] on iron-icon at bounding box center [252, 182] width 7 height 13
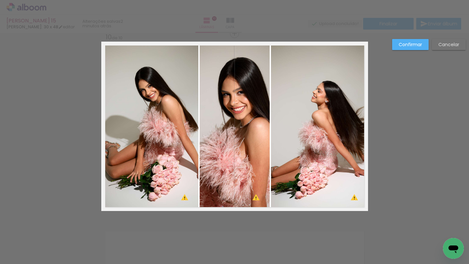
scroll to position [1681, 0]
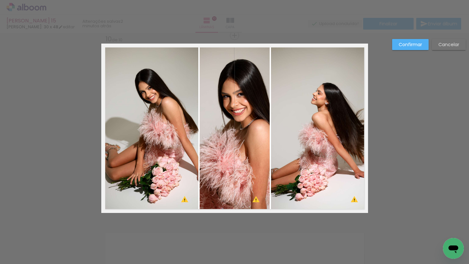
click at [0, 0] on slot "Confirmar" at bounding box center [0, 0] width 0 height 0
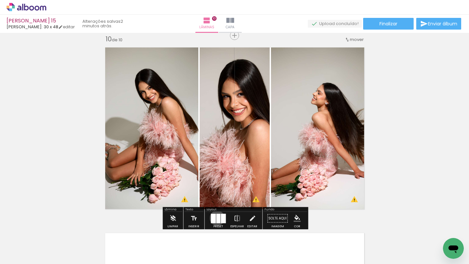
click at [216, 218] on div at bounding box center [218, 218] width 4 height 9
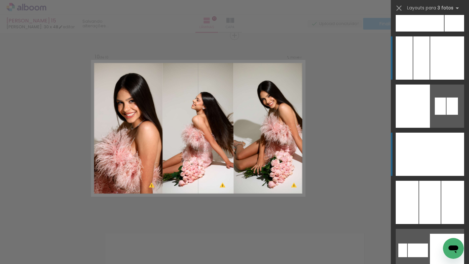
scroll to position [3854, 0]
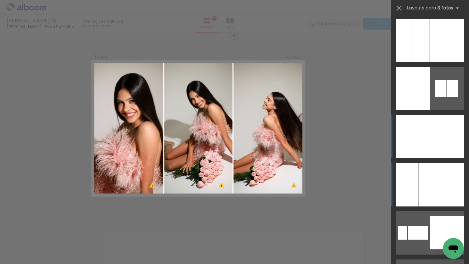
click at [424, 178] on div at bounding box center [429, 184] width 21 height 43
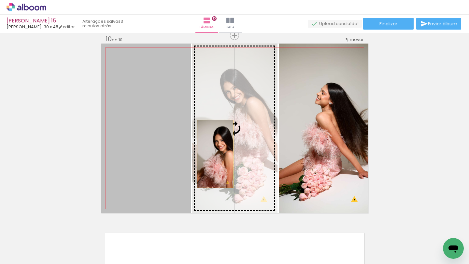
drag, startPoint x: 163, startPoint y: 159, endPoint x: 225, endPoint y: 151, distance: 62.6
click at [0, 0] on slot at bounding box center [0, 0] width 0 height 0
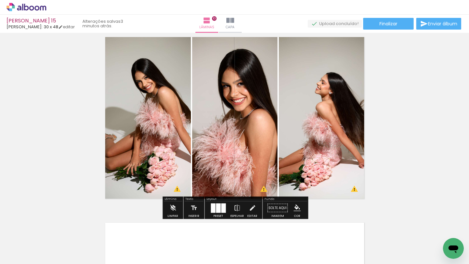
scroll to position [1692, 0]
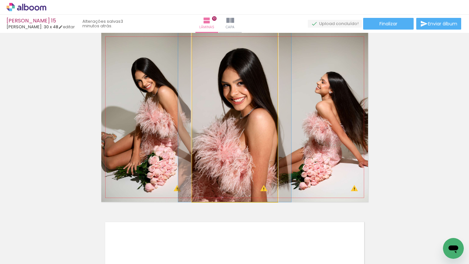
click at [244, 114] on quentale-photo at bounding box center [234, 118] width 85 height 170
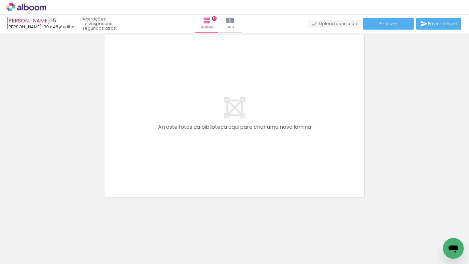
scroll to position [0, 758]
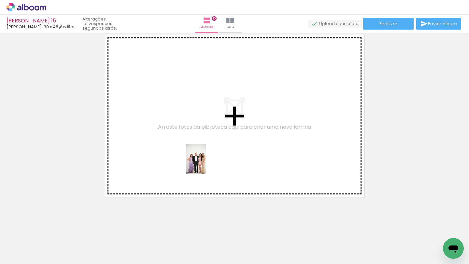
drag, startPoint x: 296, startPoint y: 243, endPoint x: 205, endPoint y: 164, distance: 120.4
click at [205, 164] on quentale-workspace at bounding box center [234, 132] width 469 height 264
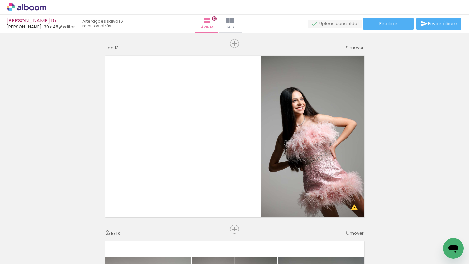
scroll to position [0, 924]
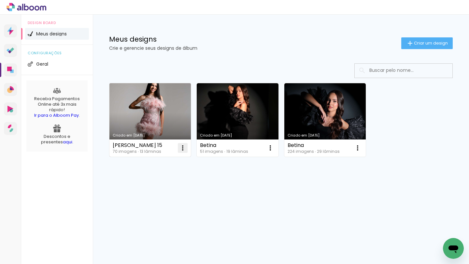
click at [183, 149] on iron-icon at bounding box center [183, 148] width 8 height 8
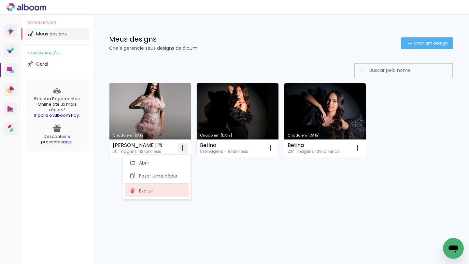
click at [161, 191] on paper-item "Excluir" at bounding box center [157, 191] width 64 height 13
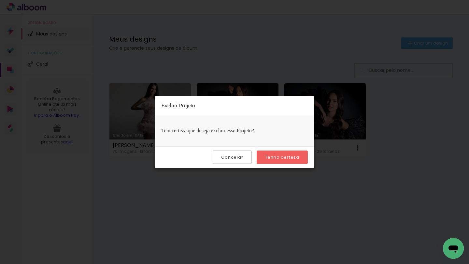
click at [0, 0] on slot "Tenho certeza" at bounding box center [0, 0] width 0 height 0
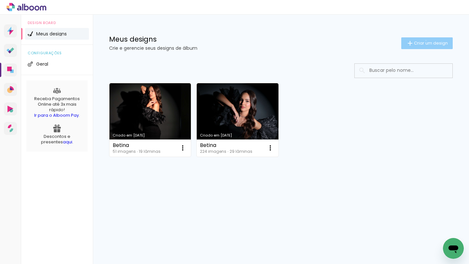
click at [424, 41] on span "Criar um design" at bounding box center [431, 43] width 34 height 4
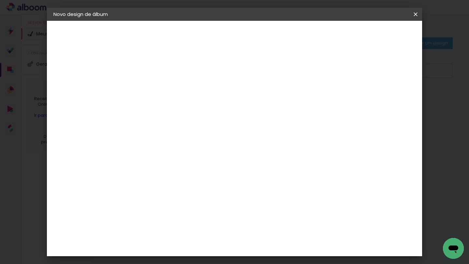
click at [160, 89] on input at bounding box center [160, 87] width 0 height 10
type input "[PERSON_NAME]"
type paper-input "[PERSON_NAME]"
click at [0, 0] on slot "Avançar" at bounding box center [0, 0] width 0 height 0
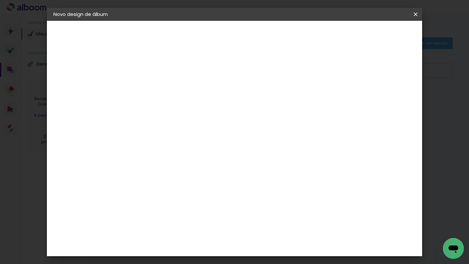
click at [199, 264] on div "[PERSON_NAME]" at bounding box center [177, 268] width 43 height 5
click at [0, 0] on slot "Avançar" at bounding box center [0, 0] width 0 height 0
click at [185, 110] on input "text" at bounding box center [172, 113] width 25 height 10
click at [325, 111] on paper-item "Encadernados" at bounding box center [277, 108] width 130 height 13
type input "Encadernados"
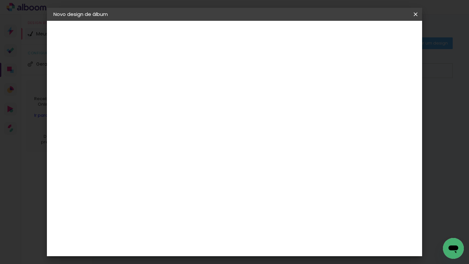
scroll to position [193, 0]
click at [228, 173] on span "30 × 30 cm" at bounding box center [216, 179] width 24 height 13
click at [0, 0] on slot "Avançar" at bounding box center [0, 0] width 0 height 0
click at [343, 72] on div at bounding box center [340, 70] width 6 height 6
type paper-checkbox "on"
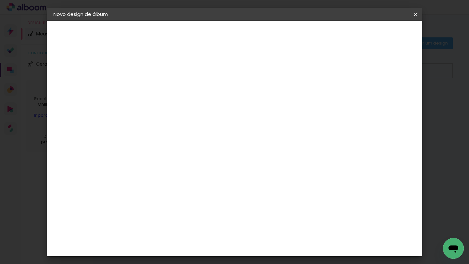
click at [379, 35] on span "Iniciar design" at bounding box center [365, 34] width 30 height 5
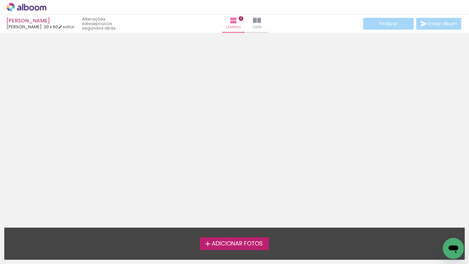
click at [236, 247] on span "Adicionar Fotos" at bounding box center [237, 244] width 51 height 6
click at [0, 0] on input "file" at bounding box center [0, 0] width 0 height 0
click at [227, 242] on span "Adicionar Fotos" at bounding box center [237, 244] width 51 height 6
click at [0, 0] on input "file" at bounding box center [0, 0] width 0 height 0
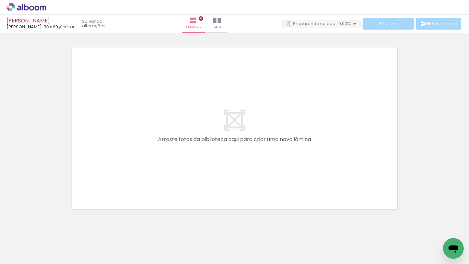
click at [29, 255] on span "Adicionar Fotos" at bounding box center [23, 255] width 20 height 7
click at [0, 0] on input "file" at bounding box center [0, 0] width 0 height 0
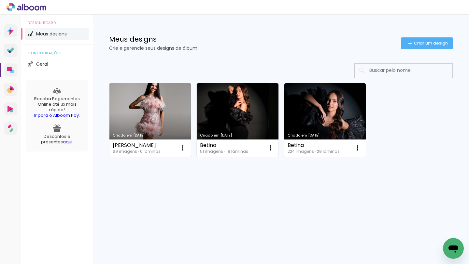
click at [162, 118] on link "Criado em [DATE]" at bounding box center [149, 120] width 81 height 74
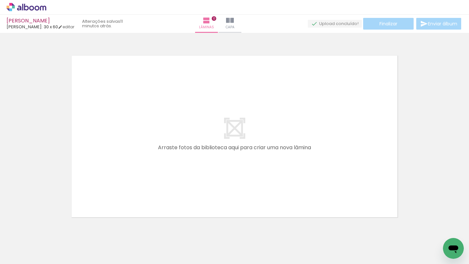
scroll to position [0, 743]
click at [26, 253] on span "Adicionar Fotos" at bounding box center [23, 255] width 20 height 7
click at [0, 0] on input "file" at bounding box center [0, 0] width 0 height 0
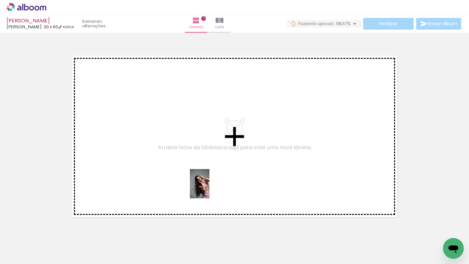
drag, startPoint x: 179, startPoint y: 252, endPoint x: 209, endPoint y: 189, distance: 69.7
click at [209, 189] on quentale-workspace at bounding box center [234, 132] width 469 height 264
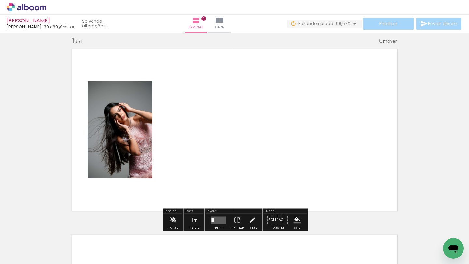
scroll to position [8, 0]
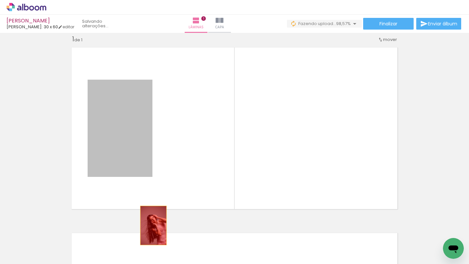
drag, startPoint x: 126, startPoint y: 143, endPoint x: 155, endPoint y: 232, distance: 93.8
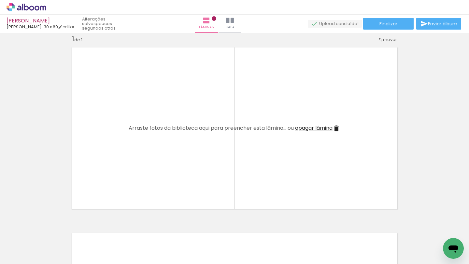
scroll to position [0, 201]
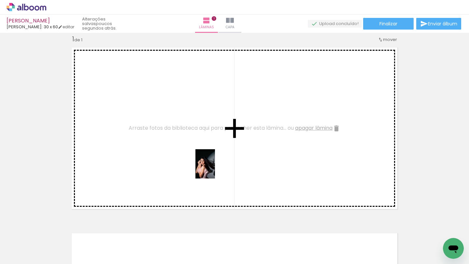
drag, startPoint x: 229, startPoint y: 242, endPoint x: 211, endPoint y: 155, distance: 88.5
click at [211, 155] on quentale-workspace at bounding box center [234, 132] width 469 height 264
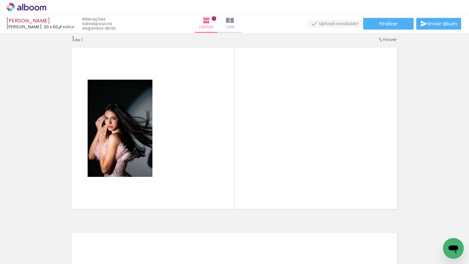
scroll to position [0, 576]
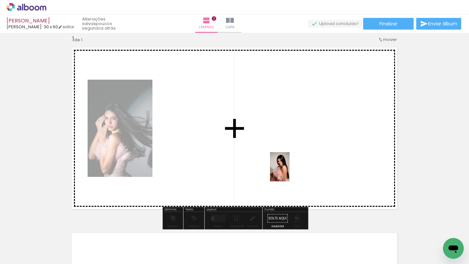
drag, startPoint x: 294, startPoint y: 248, endPoint x: 288, endPoint y: 162, distance: 86.1
click at [288, 162] on quentale-workspace at bounding box center [234, 132] width 469 height 264
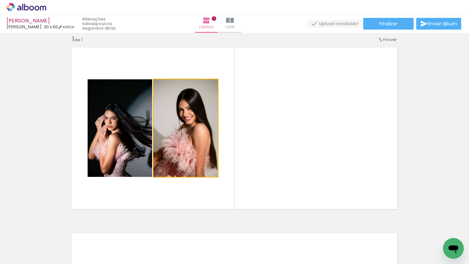
drag, startPoint x: 203, startPoint y: 135, endPoint x: 247, endPoint y: 242, distance: 115.6
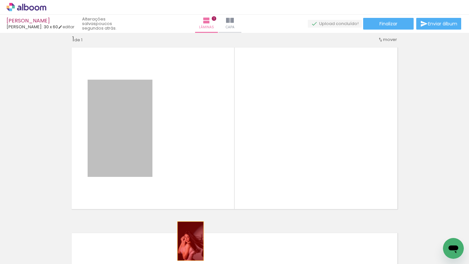
drag, startPoint x: 124, startPoint y: 145, endPoint x: 190, endPoint y: 241, distance: 116.9
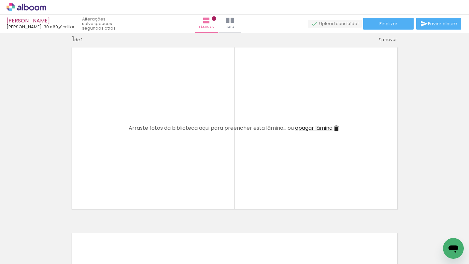
scroll to position [0, 501]
drag, startPoint x: 186, startPoint y: 244, endPoint x: 188, endPoint y: 164, distance: 80.1
click at [188, 164] on quentale-workspace at bounding box center [234, 132] width 469 height 264
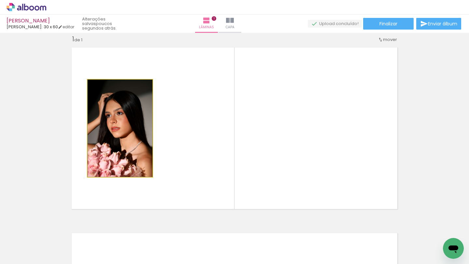
click at [138, 148] on quentale-photo at bounding box center [120, 128] width 65 height 97
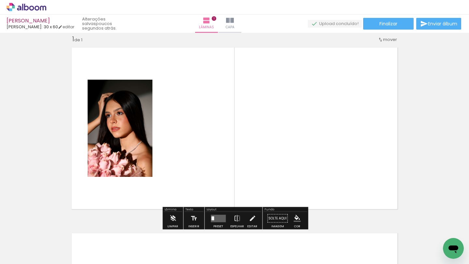
click at [214, 218] on quentale-layouter at bounding box center [218, 218] width 15 height 7
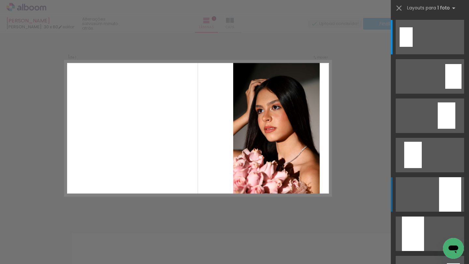
click at [442, 199] on div at bounding box center [450, 194] width 22 height 34
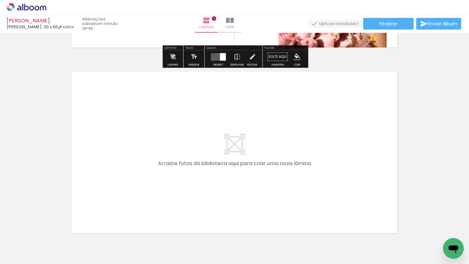
scroll to position [172, 0]
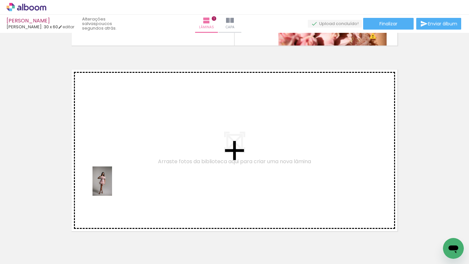
drag, startPoint x: 68, startPoint y: 243, endPoint x: 112, endPoint y: 186, distance: 71.9
click at [112, 186] on quentale-workspace at bounding box center [234, 132] width 469 height 264
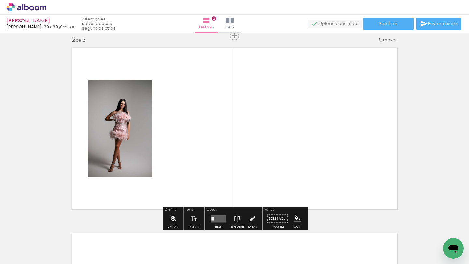
scroll to position [194, 0]
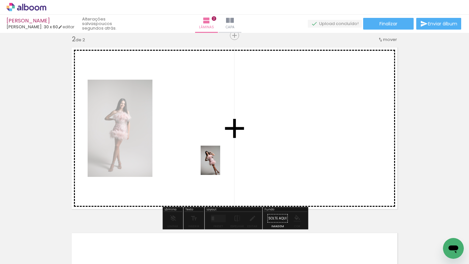
drag, startPoint x: 109, startPoint y: 241, endPoint x: 220, endPoint y: 165, distance: 134.2
click at [220, 165] on quentale-workspace at bounding box center [234, 132] width 469 height 264
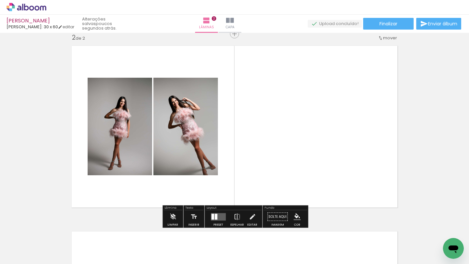
scroll to position [226, 0]
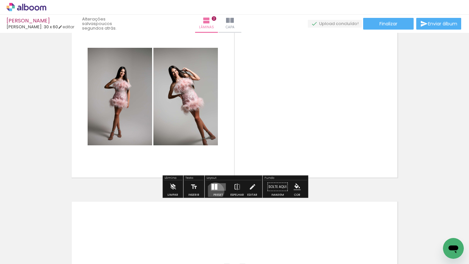
click at [213, 191] on div at bounding box center [218, 187] width 18 height 13
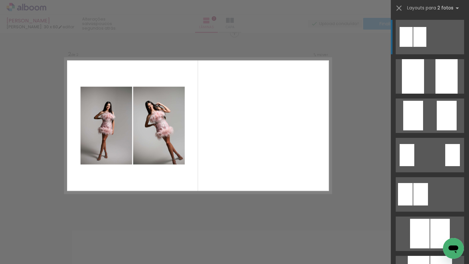
scroll to position [194, 0]
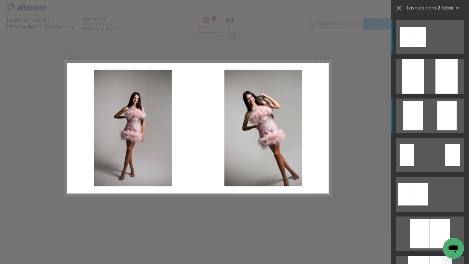
click at [422, 122] on div at bounding box center [413, 116] width 20 height 30
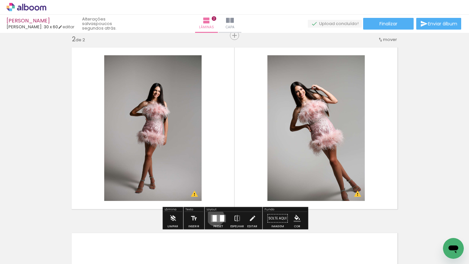
click at [214, 217] on div at bounding box center [214, 218] width 4 height 7
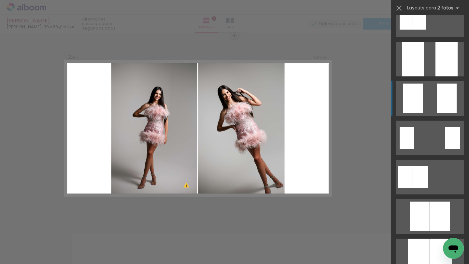
scroll to position [0, 0]
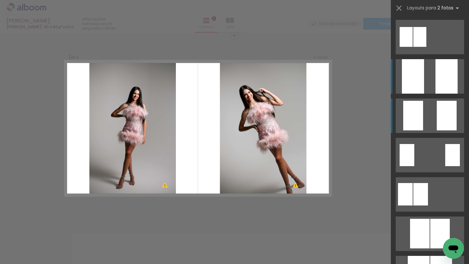
click at [432, 78] on quentale-layouter at bounding box center [429, 76] width 68 height 34
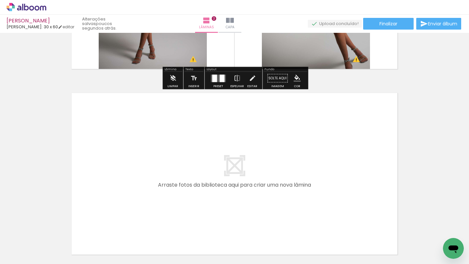
scroll to position [338, 0]
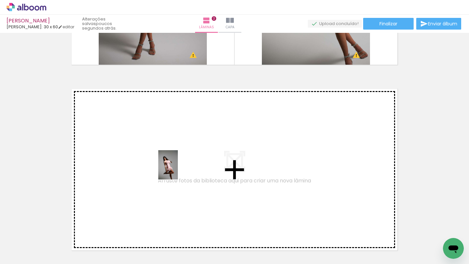
drag, startPoint x: 179, startPoint y: 243, endPoint x: 178, endPoint y: 170, distance: 73.2
click at [178, 170] on quentale-workspace at bounding box center [234, 132] width 469 height 264
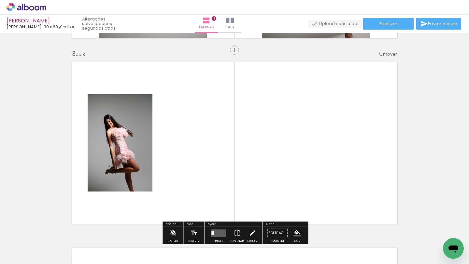
scroll to position [380, 0]
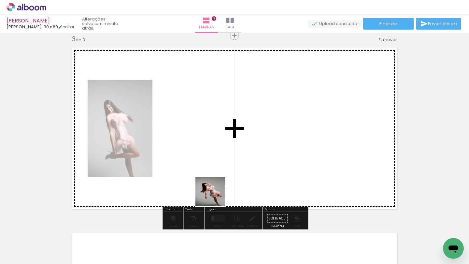
drag, startPoint x: 214, startPoint y: 233, endPoint x: 216, endPoint y: 178, distance: 55.0
click at [216, 178] on quentale-workspace at bounding box center [234, 132] width 469 height 264
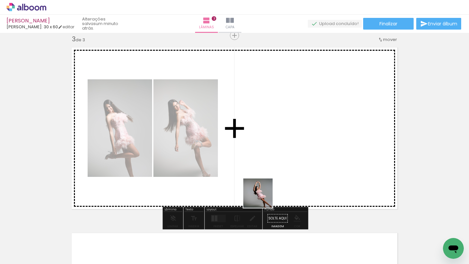
drag, startPoint x: 254, startPoint y: 249, endPoint x: 265, endPoint y: 188, distance: 61.5
click at [265, 188] on quentale-workspace at bounding box center [234, 132] width 469 height 264
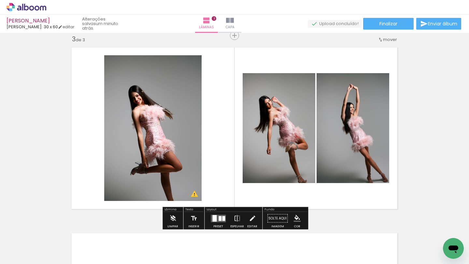
click at [218, 220] on div at bounding box center [219, 218] width 3 height 5
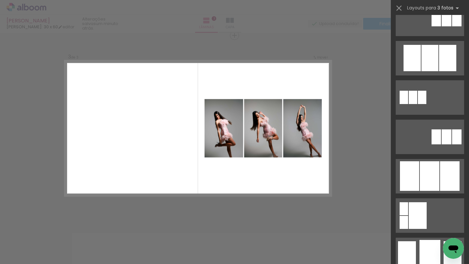
scroll to position [300, 0]
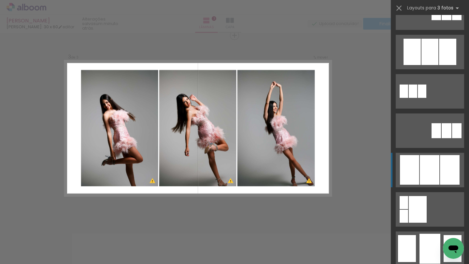
click at [433, 166] on div at bounding box center [429, 170] width 20 height 30
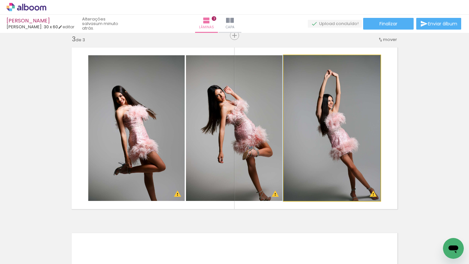
drag, startPoint x: 350, startPoint y: 119, endPoint x: 249, endPoint y: 120, distance: 100.6
click at [0, 0] on slot at bounding box center [0, 0] width 0 height 0
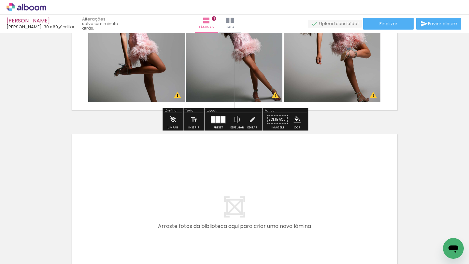
scroll to position [481, 0]
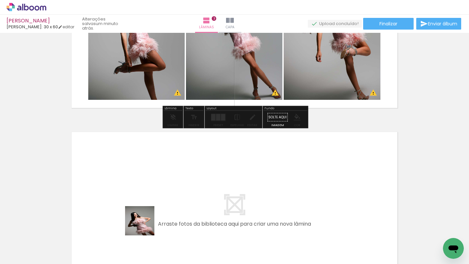
drag, startPoint x: 144, startPoint y: 239, endPoint x: 150, endPoint y: 195, distance: 44.4
click at [150, 195] on quentale-workspace at bounding box center [234, 132] width 469 height 264
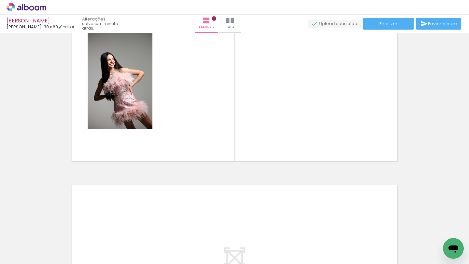
scroll to position [612, 0]
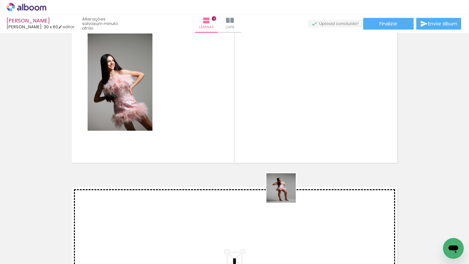
drag, startPoint x: 286, startPoint y: 244, endPoint x: 288, endPoint y: 157, distance: 87.2
click at [288, 158] on quentale-workspace at bounding box center [234, 132] width 469 height 264
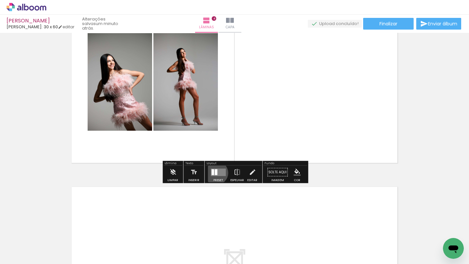
click at [214, 173] on div at bounding box center [215, 172] width 3 height 6
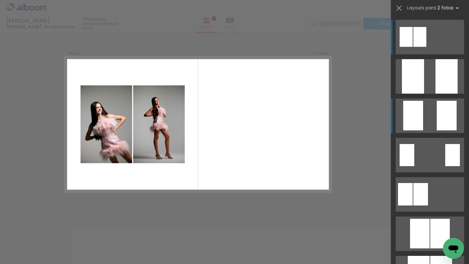
scroll to position [566, 0]
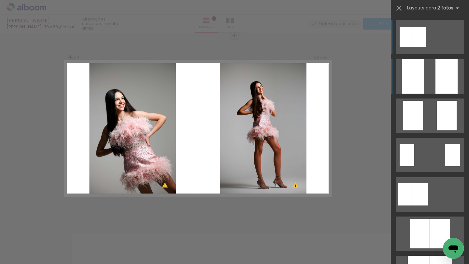
click at [438, 68] on div at bounding box center [446, 76] width 22 height 34
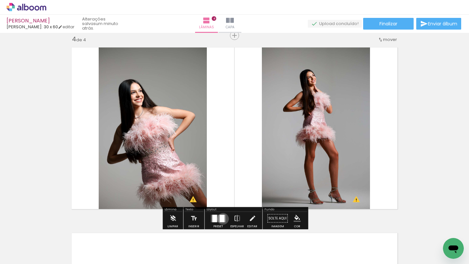
click at [221, 219] on div at bounding box center [221, 218] width 5 height 7
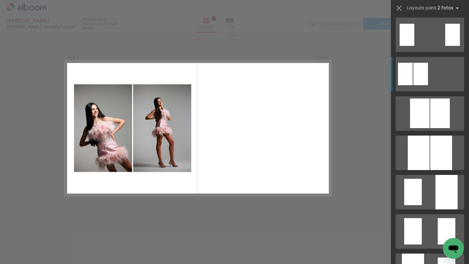
scroll to position [137, 0]
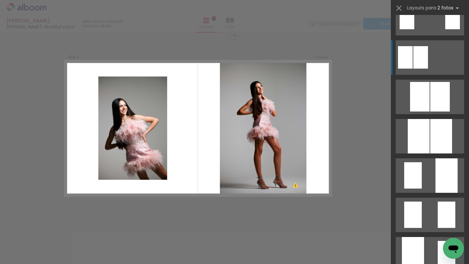
click at [439, 170] on div at bounding box center [446, 175] width 22 height 34
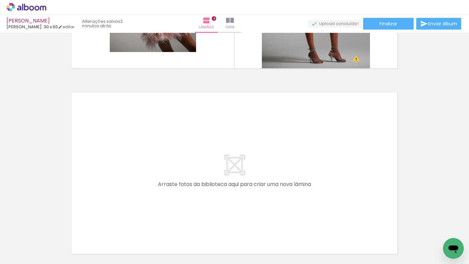
scroll to position [707, 0]
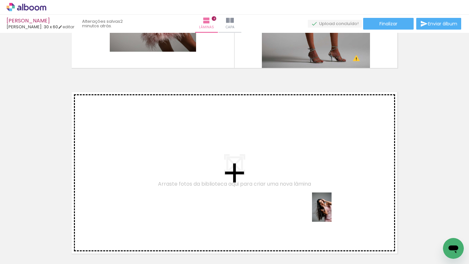
click at [330, 211] on quentale-workspace at bounding box center [234, 132] width 469 height 264
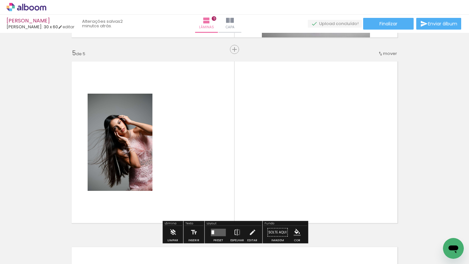
scroll to position [751, 0]
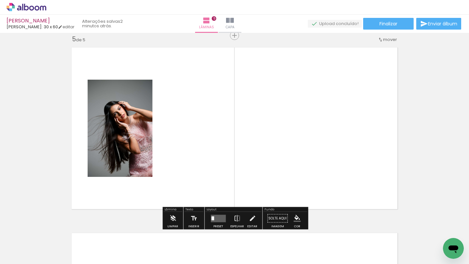
drag, startPoint x: 423, startPoint y: 246, endPoint x: 378, endPoint y: 212, distance: 56.8
click at [390, 222] on quentale-workspace at bounding box center [234, 132] width 469 height 264
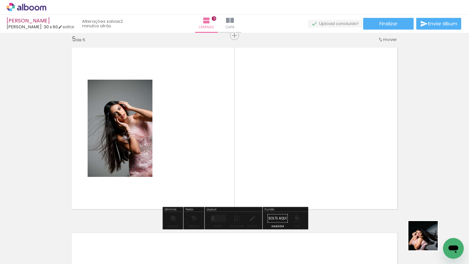
drag, startPoint x: 429, startPoint y: 242, endPoint x: 351, endPoint y: 180, distance: 100.5
click at [351, 180] on quentale-workspace at bounding box center [234, 132] width 469 height 264
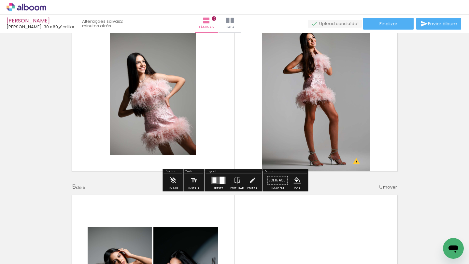
scroll to position [621, 0]
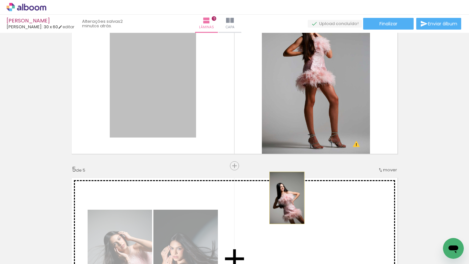
drag, startPoint x: 179, startPoint y: 106, endPoint x: 288, endPoint y: 199, distance: 142.9
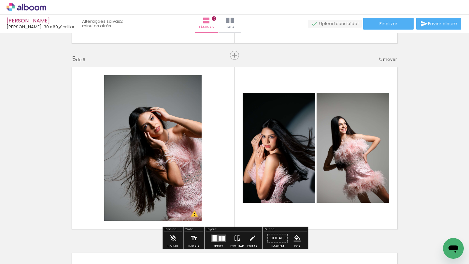
scroll to position [731, 0]
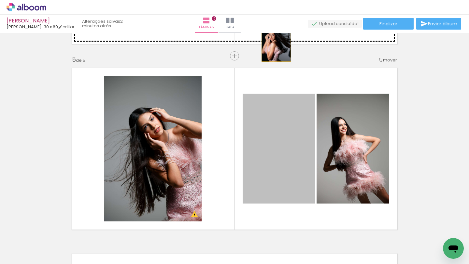
drag, startPoint x: 286, startPoint y: 196, endPoint x: 276, endPoint y: 39, distance: 157.2
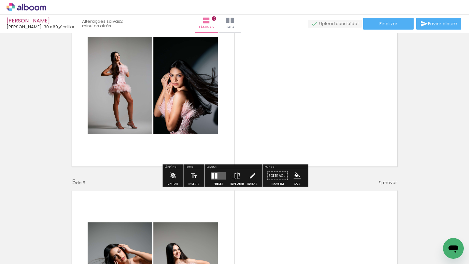
scroll to position [609, 0]
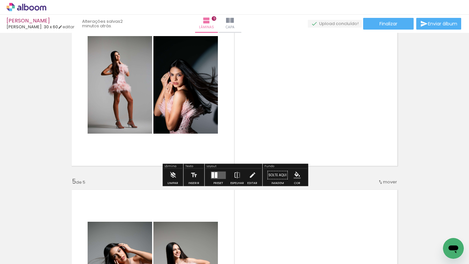
click at [216, 181] on div at bounding box center [218, 175] width 18 height 13
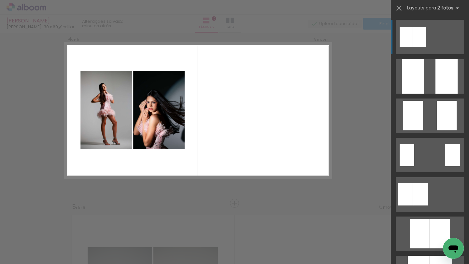
scroll to position [566, 0]
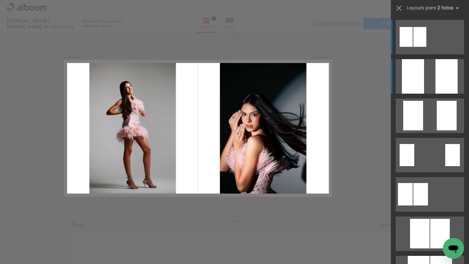
click at [425, 80] on quentale-layouter at bounding box center [429, 76] width 68 height 34
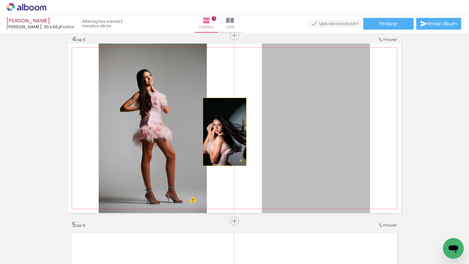
drag, startPoint x: 316, startPoint y: 130, endPoint x: 206, endPoint y: 138, distance: 110.3
click at [207, 138] on quentale-layouter at bounding box center [234, 129] width 333 height 170
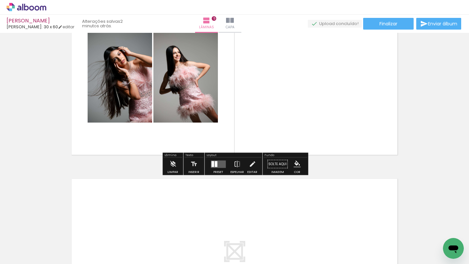
scroll to position [813, 0]
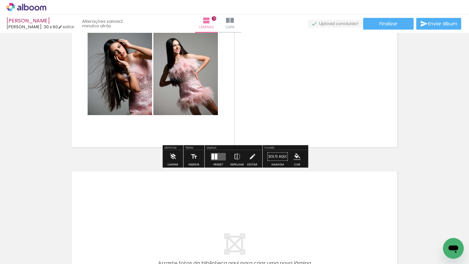
click at [217, 163] on div "Preset" at bounding box center [218, 164] width 10 height 3
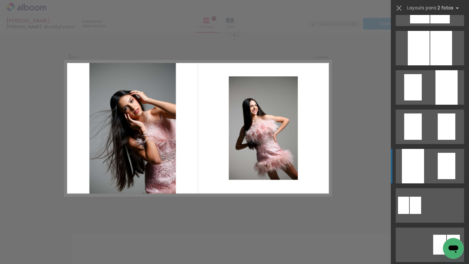
scroll to position [228, 0]
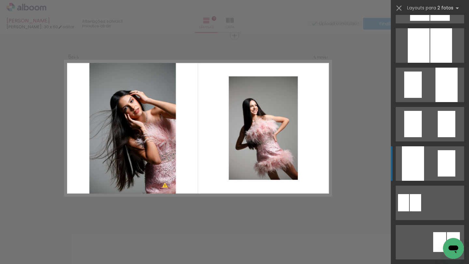
click at [417, 158] on div at bounding box center [413, 163] width 22 height 34
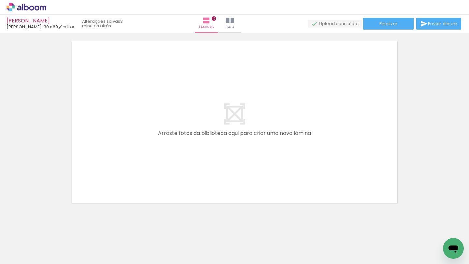
scroll to position [950, 0]
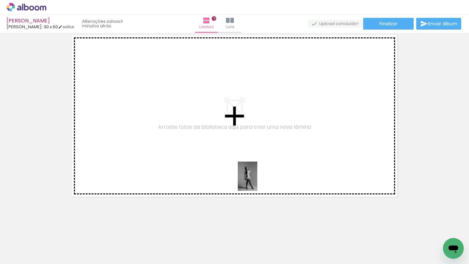
drag, startPoint x: 326, startPoint y: 238, endPoint x: 247, endPoint y: 175, distance: 101.2
click at [249, 177] on quentale-workspace at bounding box center [234, 132] width 469 height 264
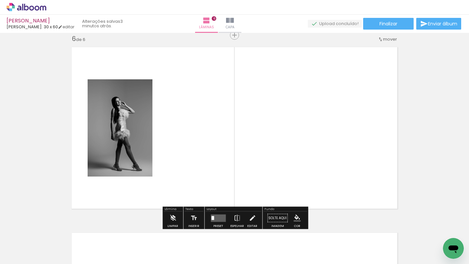
scroll to position [937, 0]
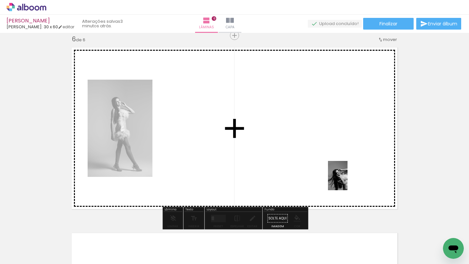
drag, startPoint x: 396, startPoint y: 247, endPoint x: 347, endPoint y: 181, distance: 82.3
click at [347, 181] on quentale-workspace at bounding box center [234, 132] width 469 height 264
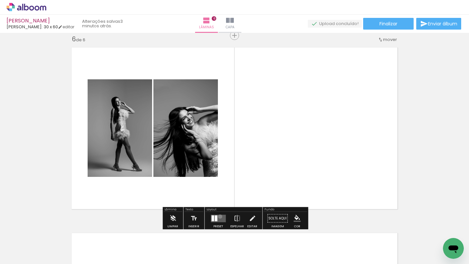
click at [218, 216] on quentale-layouter at bounding box center [218, 218] width 15 height 7
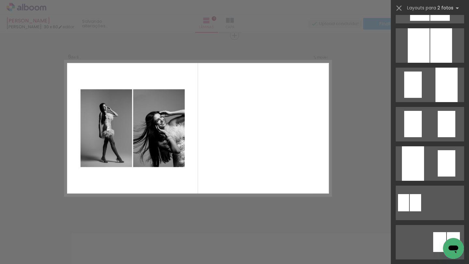
scroll to position [0, 0]
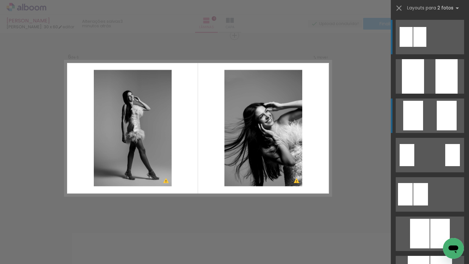
click at [419, 119] on div at bounding box center [413, 116] width 20 height 30
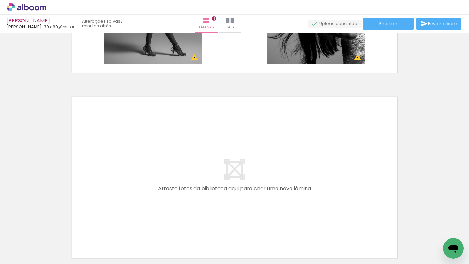
scroll to position [1088, 0]
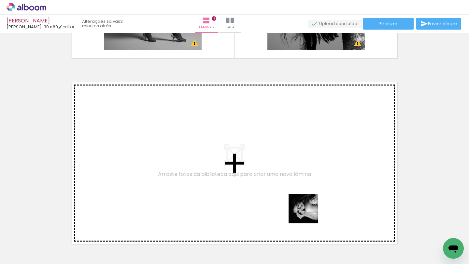
drag, startPoint x: 309, startPoint y: 245, endPoint x: 301, endPoint y: 174, distance: 71.1
click at [301, 174] on quentale-workspace at bounding box center [234, 132] width 469 height 264
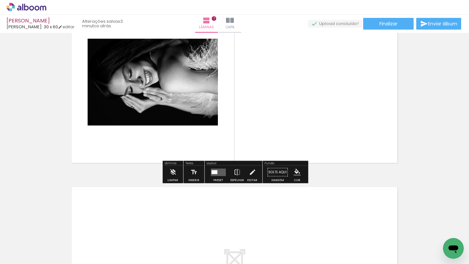
scroll to position [1210, 0]
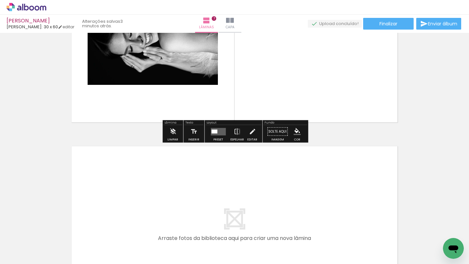
click at [217, 133] on quentale-layouter at bounding box center [218, 131] width 15 height 7
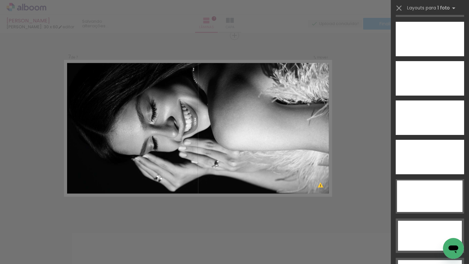
scroll to position [1852, 0]
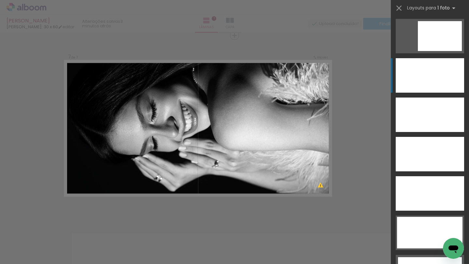
click at [421, 76] on div at bounding box center [429, 75] width 68 height 34
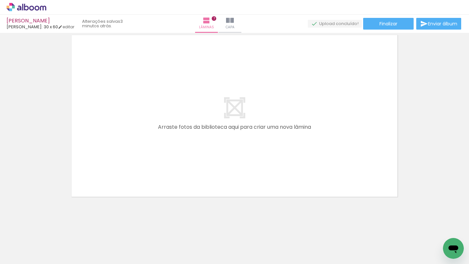
scroll to position [0, 426]
drag, startPoint x: 188, startPoint y: 242, endPoint x: 190, endPoint y: 206, distance: 35.9
click at [188, 228] on div at bounding box center [186, 242] width 20 height 29
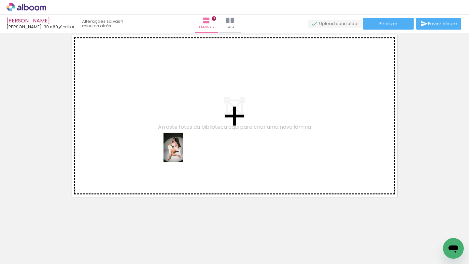
drag, startPoint x: 192, startPoint y: 236, endPoint x: 182, endPoint y: 151, distance: 85.9
click at [182, 151] on quentale-workspace at bounding box center [234, 132] width 469 height 264
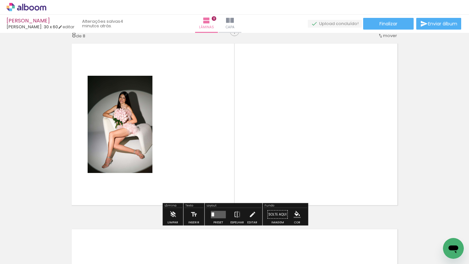
scroll to position [1309, 0]
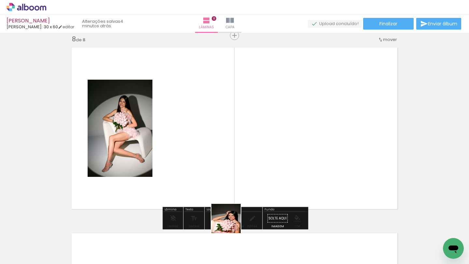
drag, startPoint x: 230, startPoint y: 241, endPoint x: 232, endPoint y: 174, distance: 67.1
click at [232, 212] on quentale-workspace at bounding box center [234, 132] width 469 height 264
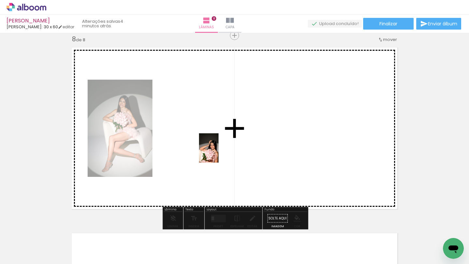
drag, startPoint x: 226, startPoint y: 241, endPoint x: 216, endPoint y: 150, distance: 91.7
click at [216, 150] on quentale-workspace at bounding box center [234, 132] width 469 height 264
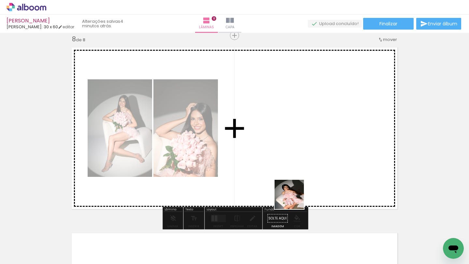
drag, startPoint x: 293, startPoint y: 246, endPoint x: 296, endPoint y: 165, distance: 80.5
click at [296, 165] on quentale-workspace at bounding box center [234, 132] width 469 height 264
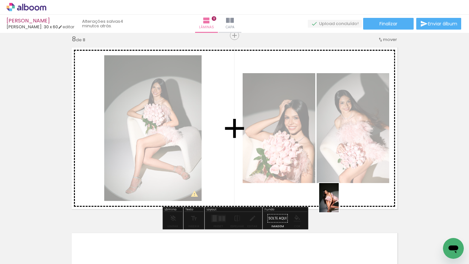
drag, startPoint x: 335, startPoint y: 242, endPoint x: 338, endPoint y: 203, distance: 39.5
click at [338, 203] on quentale-workspace at bounding box center [234, 132] width 469 height 264
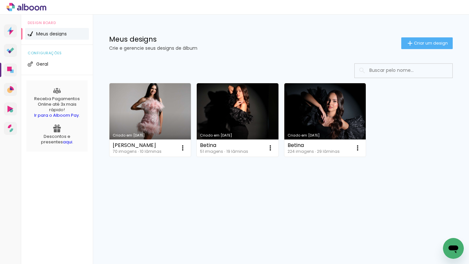
click at [151, 130] on link "Criado em [DATE]" at bounding box center [149, 120] width 81 height 74
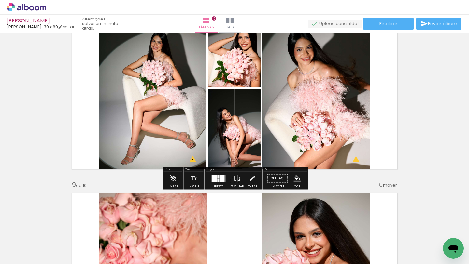
scroll to position [1350, 0]
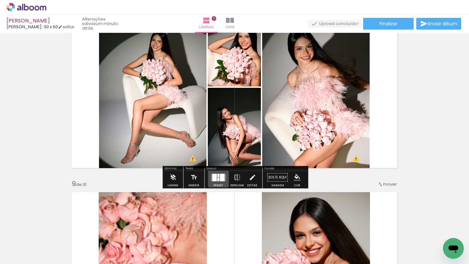
click at [217, 179] on div at bounding box center [218, 180] width 2 height 4
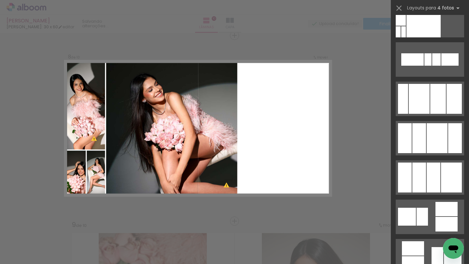
scroll to position [6926, 0]
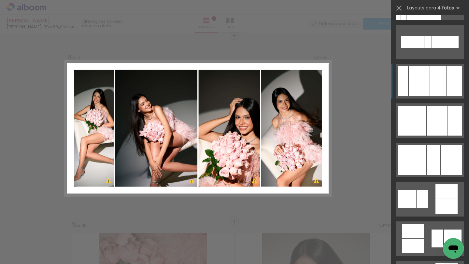
click at [439, 71] on div at bounding box center [438, 81] width 16 height 30
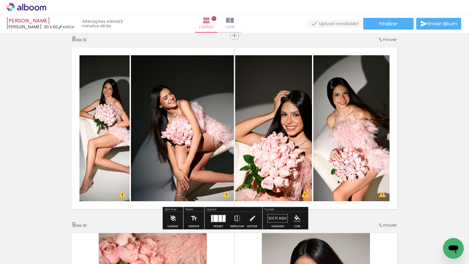
click at [82, 126] on quentale-photo at bounding box center [104, 128] width 50 height 146
click at [252, 215] on iron-icon at bounding box center [252, 218] width 7 height 13
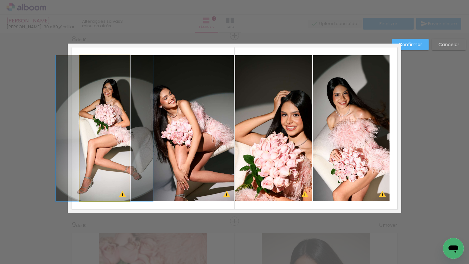
click at [104, 144] on quentale-photo at bounding box center [104, 128] width 50 height 146
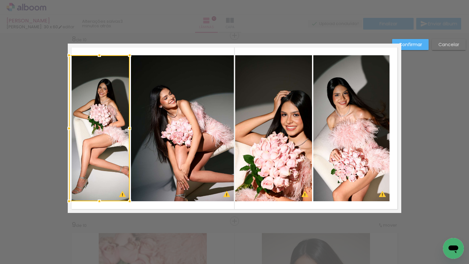
drag, startPoint x: 78, startPoint y: 127, endPoint x: 69, endPoint y: 125, distance: 9.5
click at [69, 125] on div at bounding box center [68, 128] width 13 height 13
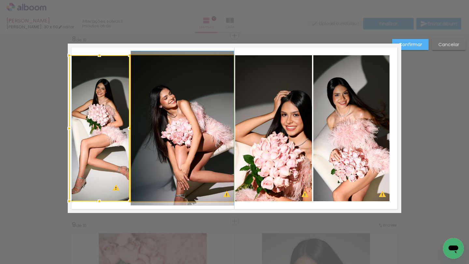
click at [186, 162] on quentale-photo at bounding box center [182, 128] width 103 height 146
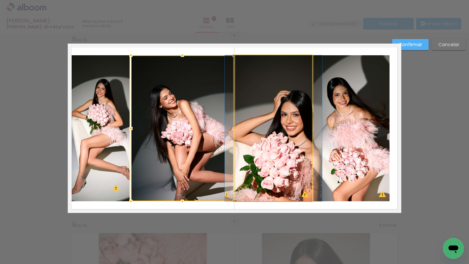
click at [255, 148] on quentale-photo at bounding box center [273, 128] width 77 height 146
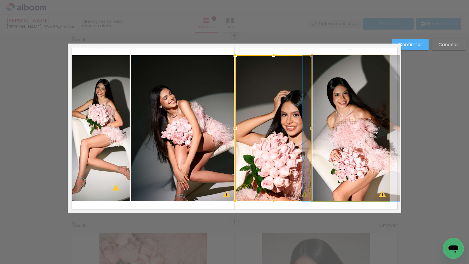
click at [375, 127] on quentale-photo at bounding box center [351, 128] width 76 height 146
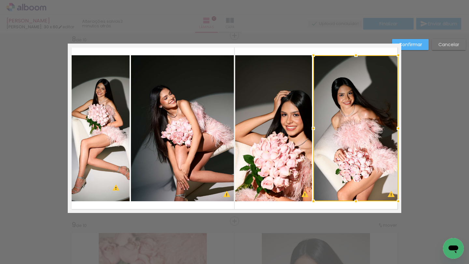
drag, startPoint x: 388, startPoint y: 128, endPoint x: 396, endPoint y: 128, distance: 7.5
click at [396, 128] on div at bounding box center [398, 128] width 13 height 13
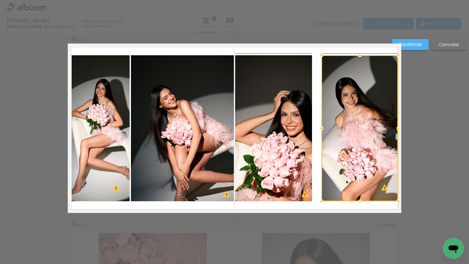
drag, startPoint x: 313, startPoint y: 127, endPoint x: 322, endPoint y: 129, distance: 9.5
click at [322, 129] on div at bounding box center [321, 128] width 13 height 13
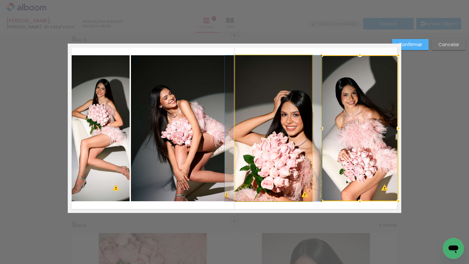
click at [297, 129] on quentale-photo at bounding box center [273, 128] width 77 height 146
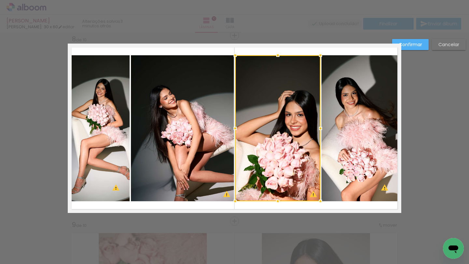
drag, startPoint x: 311, startPoint y: 129, endPoint x: 318, endPoint y: 131, distance: 7.3
click at [318, 131] on div at bounding box center [320, 128] width 13 height 13
click at [310, 210] on quentale-layouter at bounding box center [234, 129] width 333 height 170
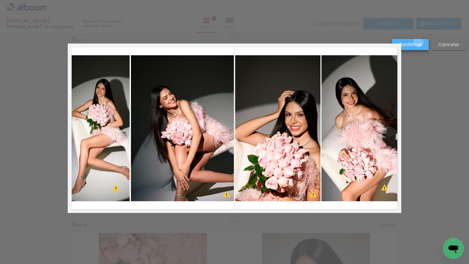
click at [0, 0] on slot "Confirmar" at bounding box center [0, 0] width 0 height 0
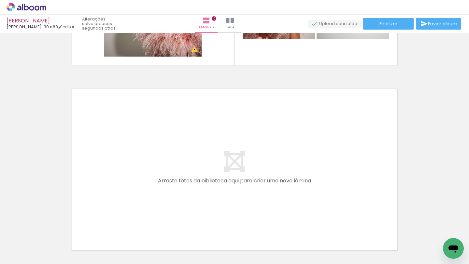
scroll to position [0, 678]
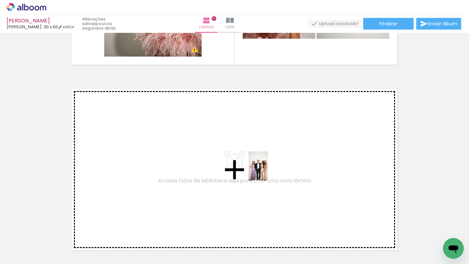
drag, startPoint x: 341, startPoint y: 243, endPoint x: 268, endPoint y: 171, distance: 102.6
click at [268, 171] on quentale-workspace at bounding box center [234, 132] width 469 height 264
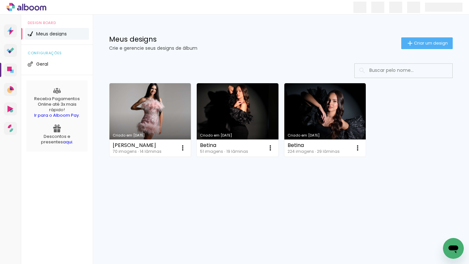
click at [161, 108] on link "Criado em [DATE]" at bounding box center [149, 120] width 81 height 74
